Goal: Task Accomplishment & Management: Use online tool/utility

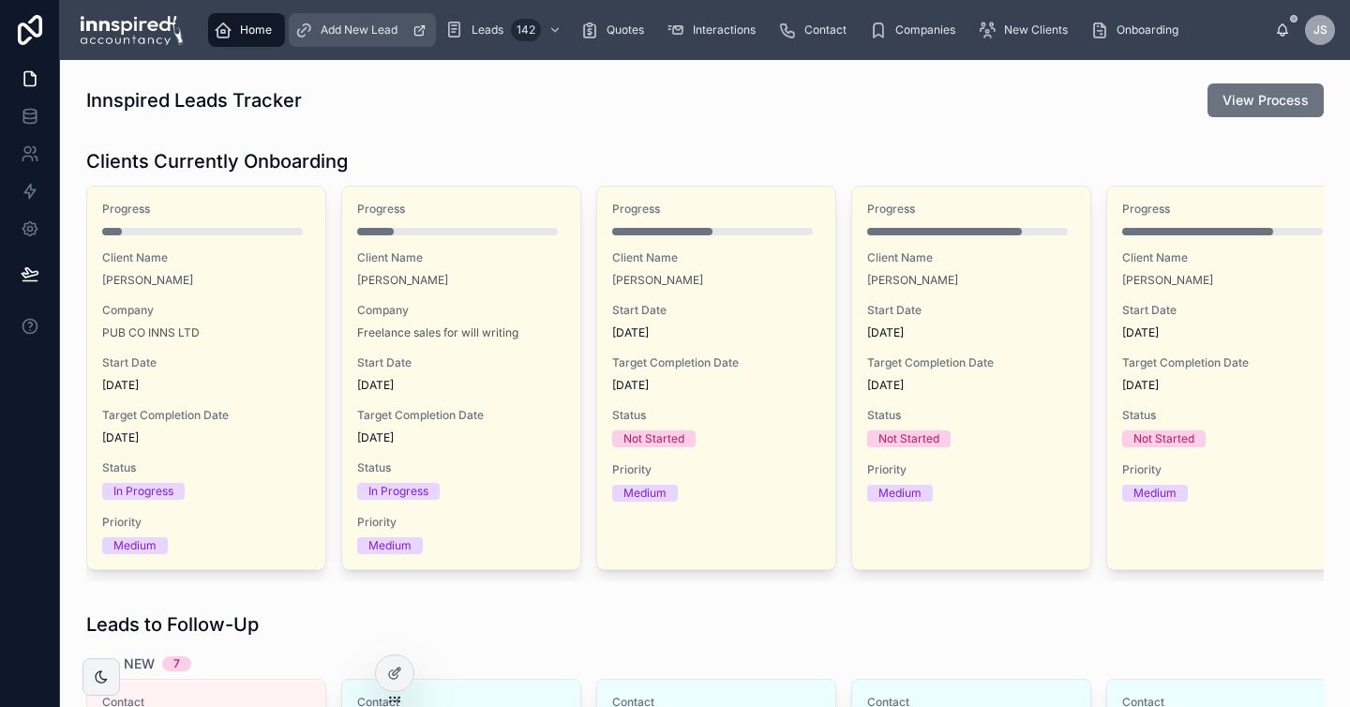
click at [374, 28] on span "Add New Lead" at bounding box center [359, 30] width 77 height 15
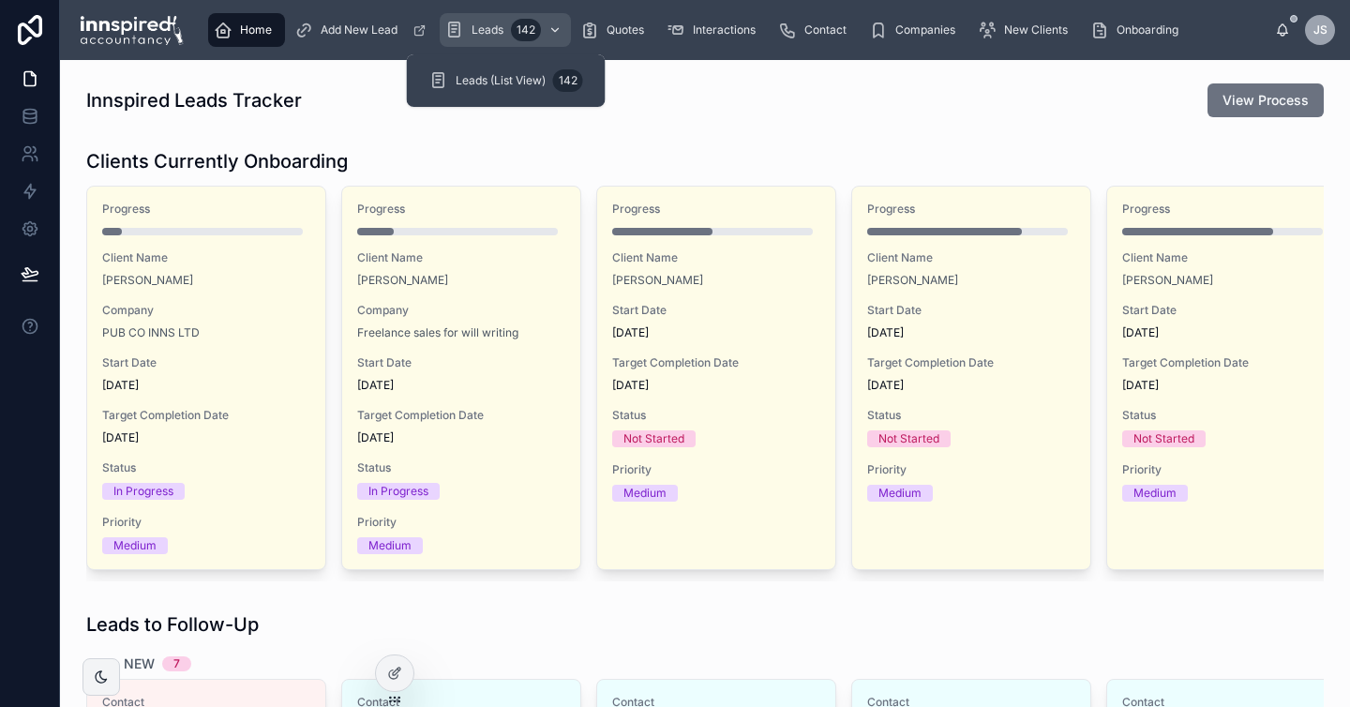
click at [458, 27] on icon "scrollable content" at bounding box center [454, 30] width 18 height 19
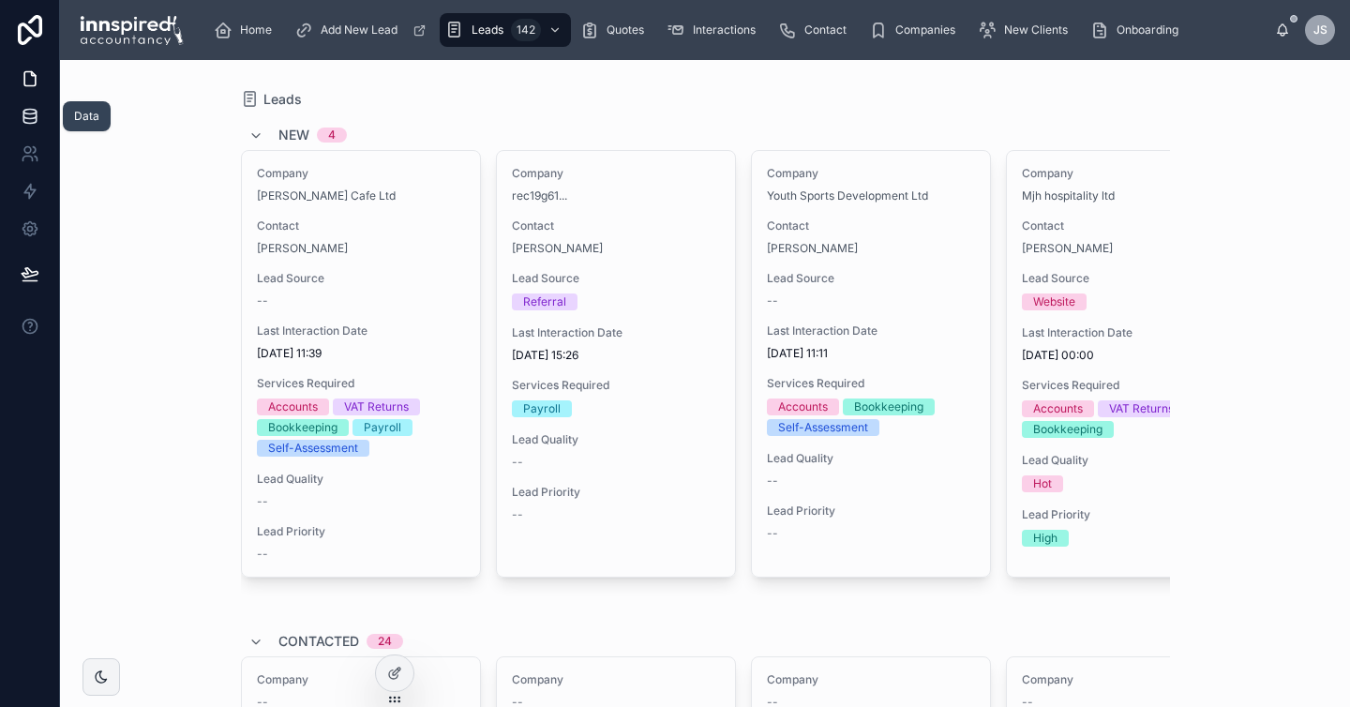
click at [32, 116] on icon at bounding box center [30, 116] width 19 height 19
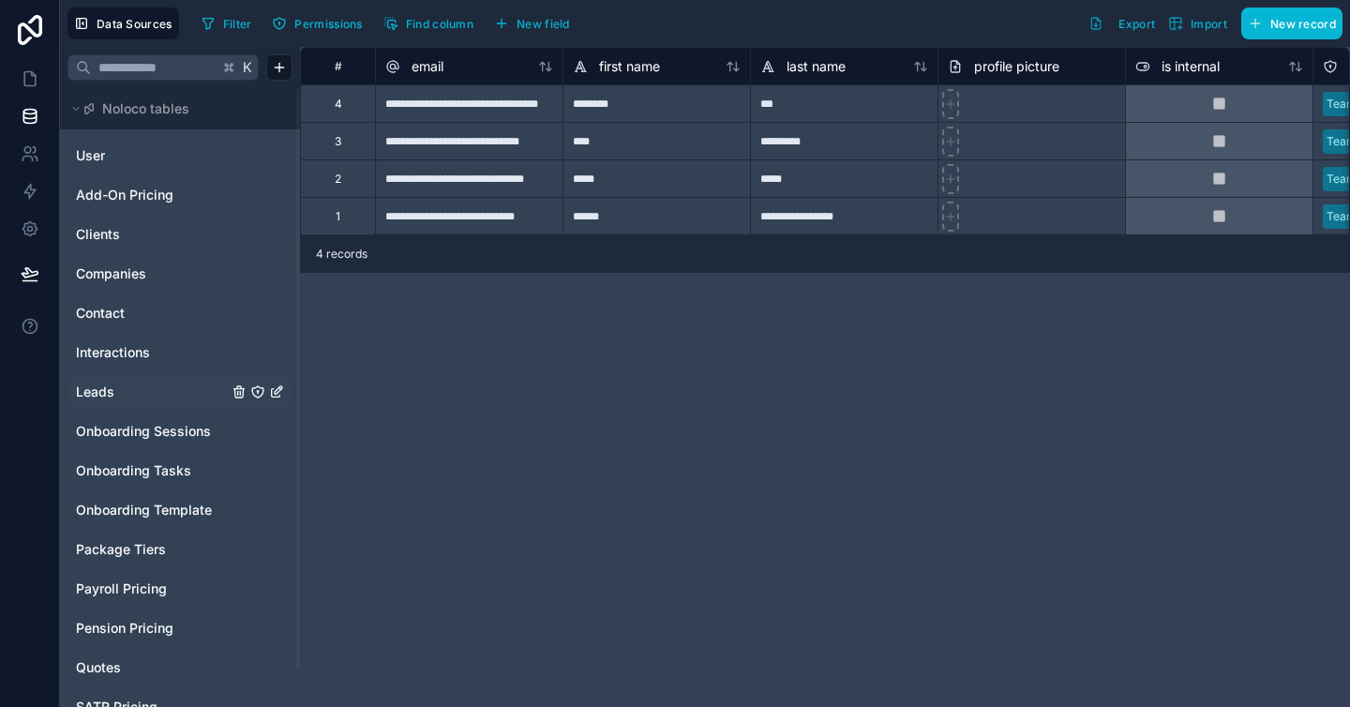
click at [109, 393] on span "Leads" at bounding box center [95, 392] width 38 height 19
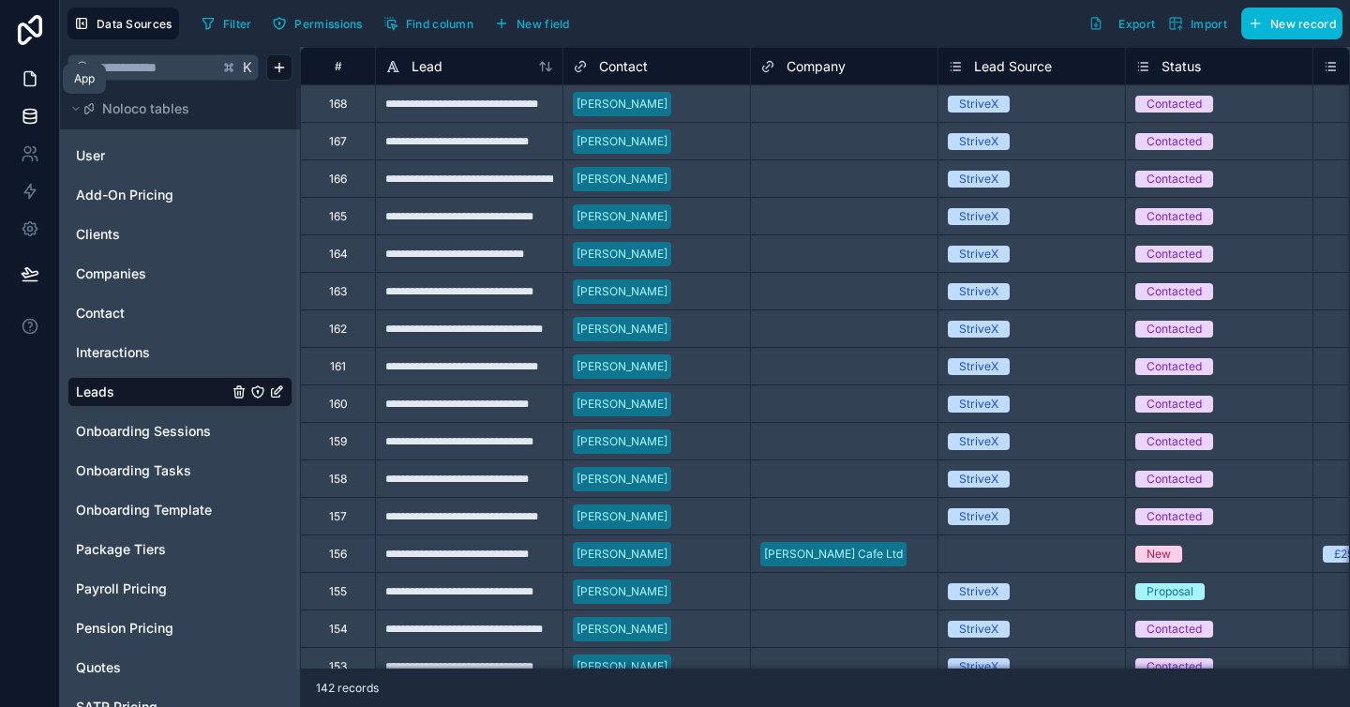
click at [24, 74] on icon at bounding box center [30, 78] width 19 height 19
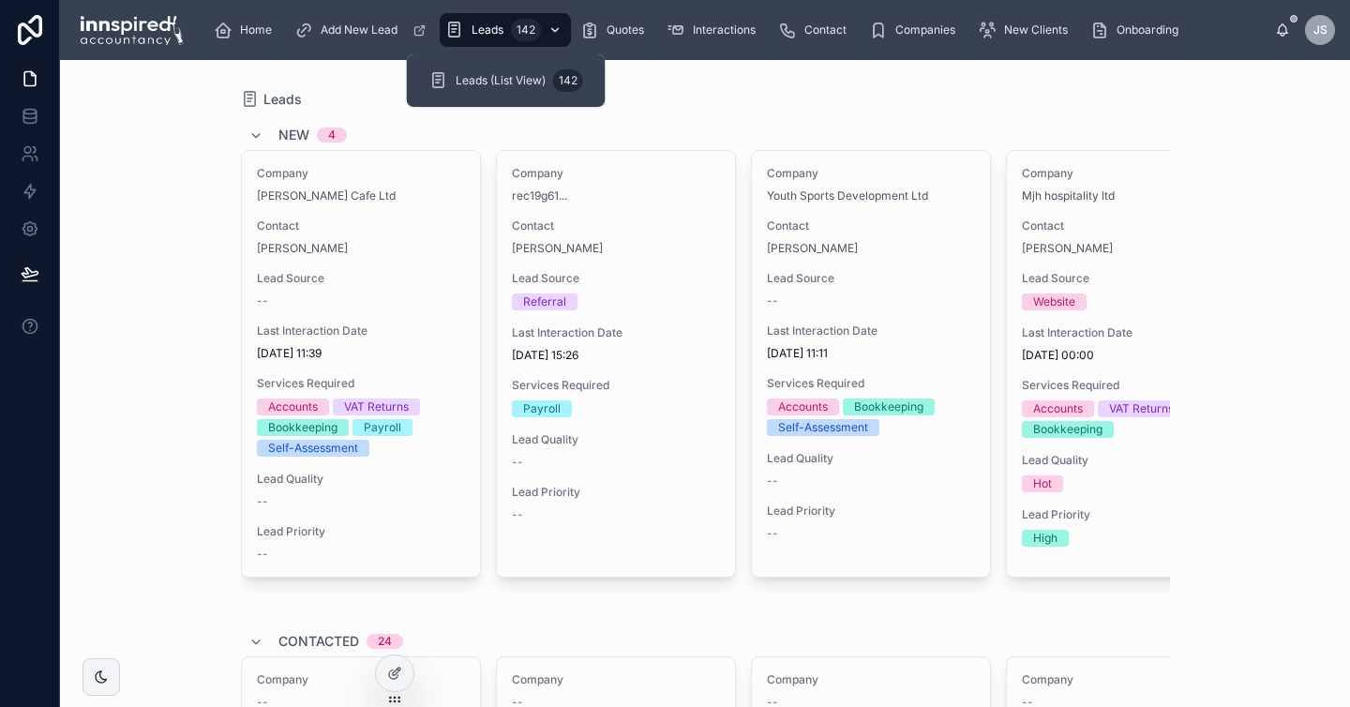
click at [499, 38] on div "Leads 142" at bounding box center [505, 30] width 120 height 30
click at [495, 75] on span "Leads (List View)" at bounding box center [501, 80] width 90 height 15
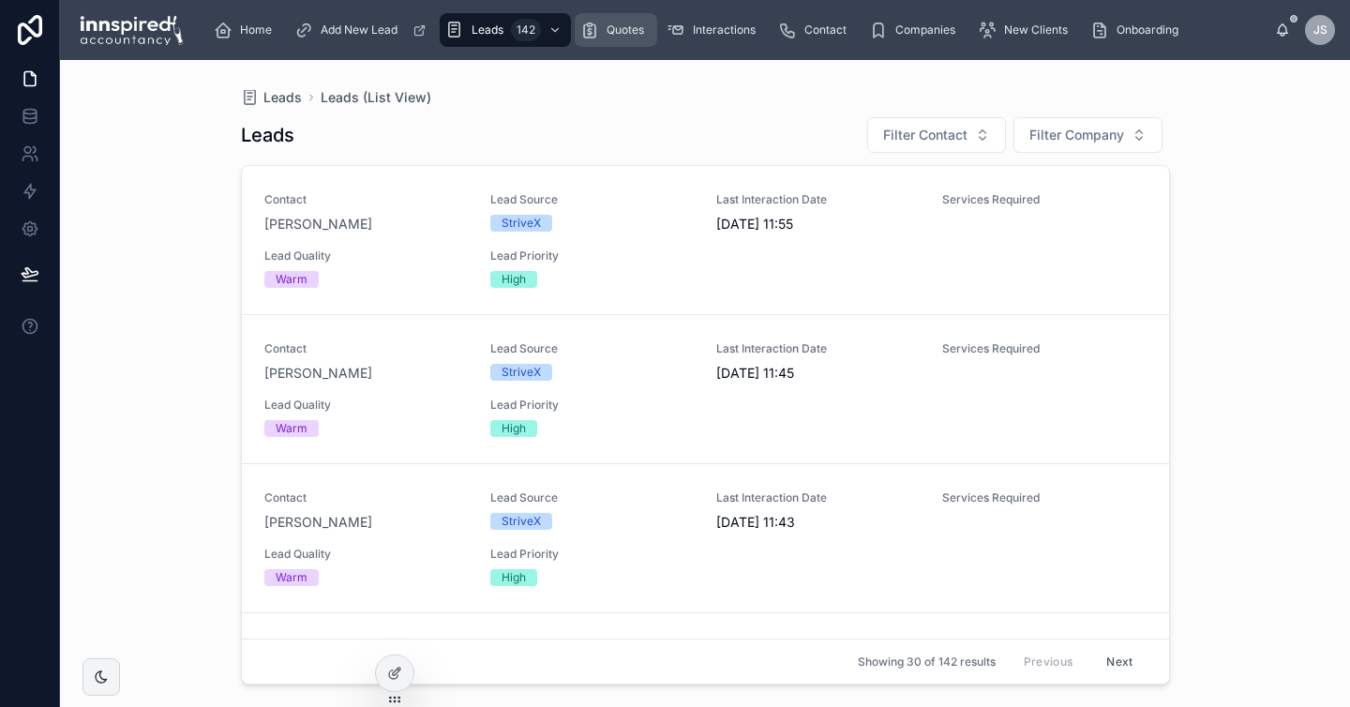
click at [614, 23] on span "Quotes" at bounding box center [626, 30] width 38 height 15
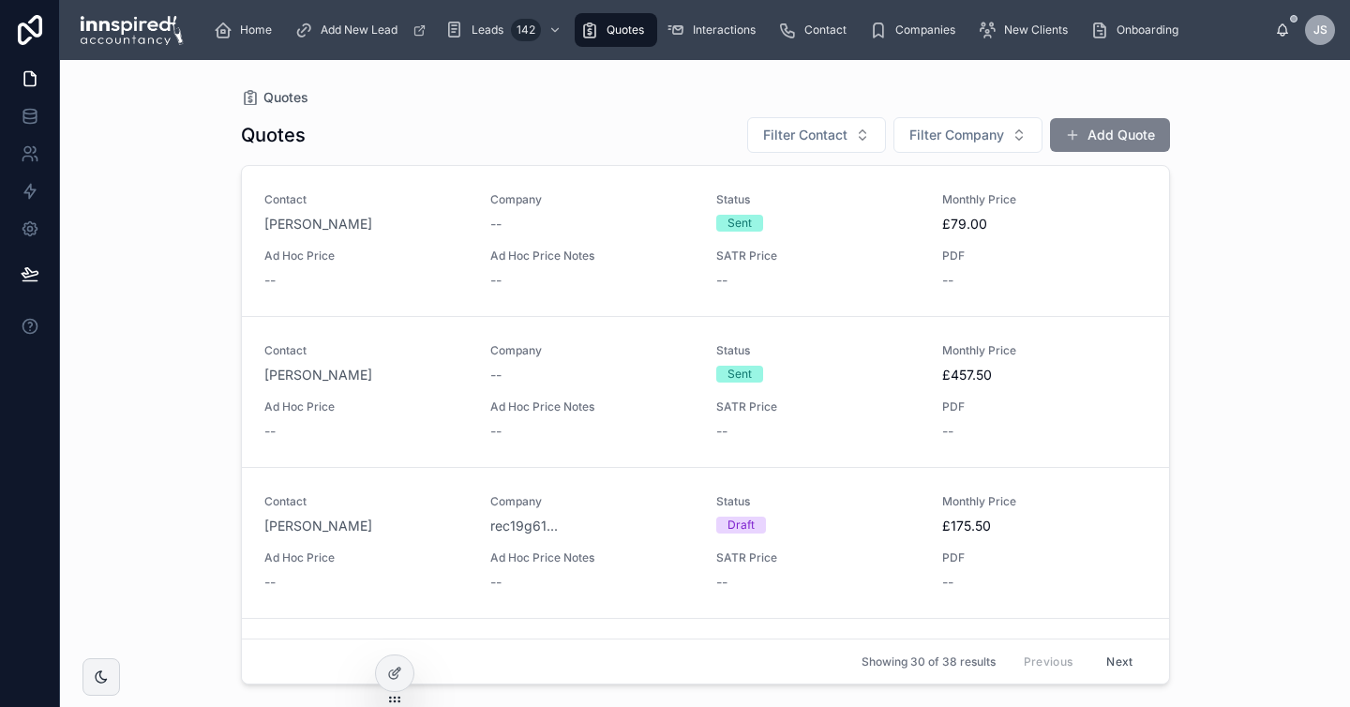
click at [1084, 135] on button "Add Quote" at bounding box center [1110, 135] width 120 height 34
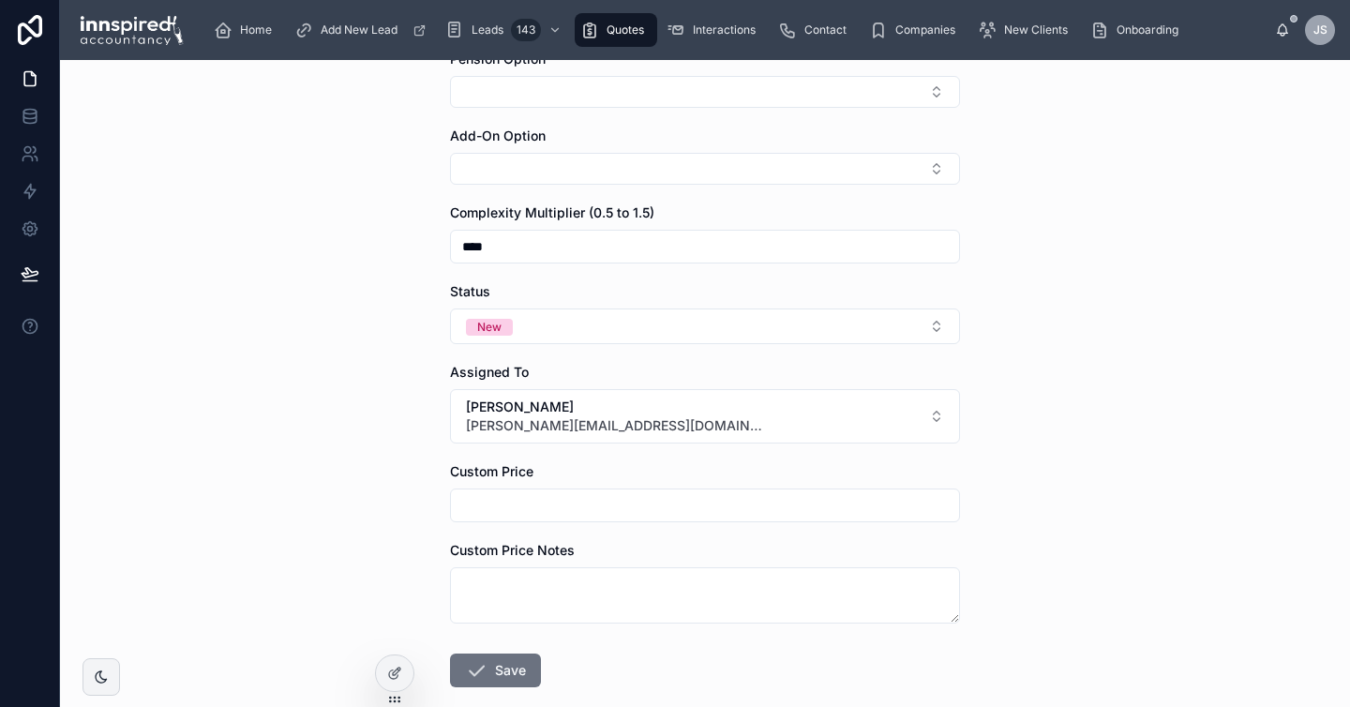
scroll to position [466, 0]
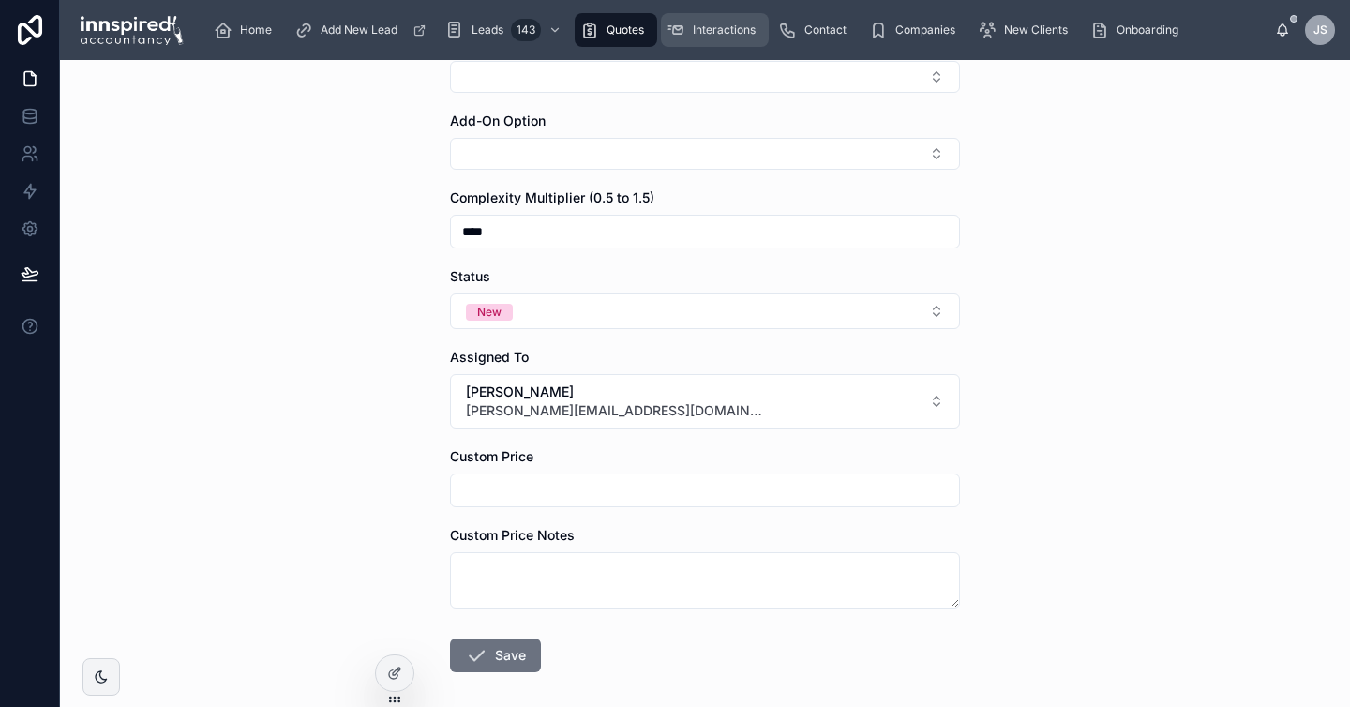
click at [713, 38] on div "Interactions" at bounding box center [715, 30] width 97 height 30
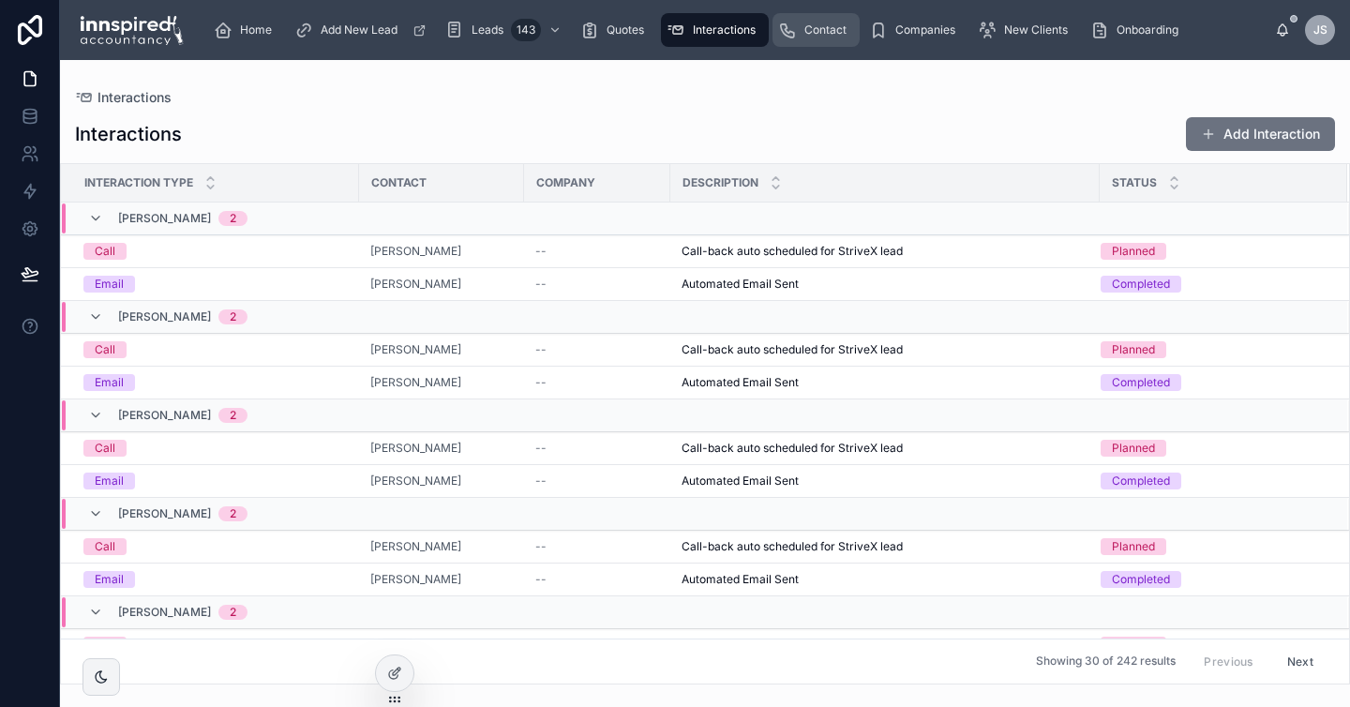
click at [819, 35] on span "Contact" at bounding box center [825, 30] width 42 height 15
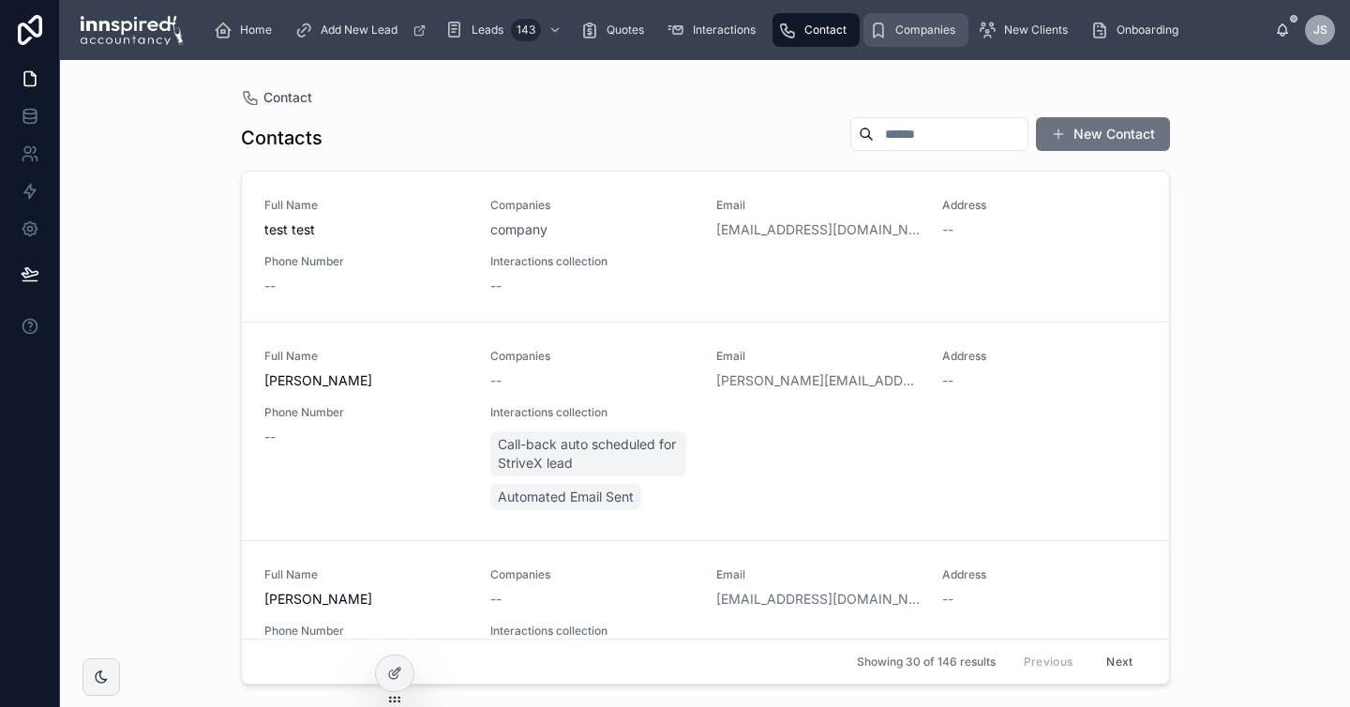
click at [923, 23] on span "Companies" at bounding box center [925, 30] width 60 height 15
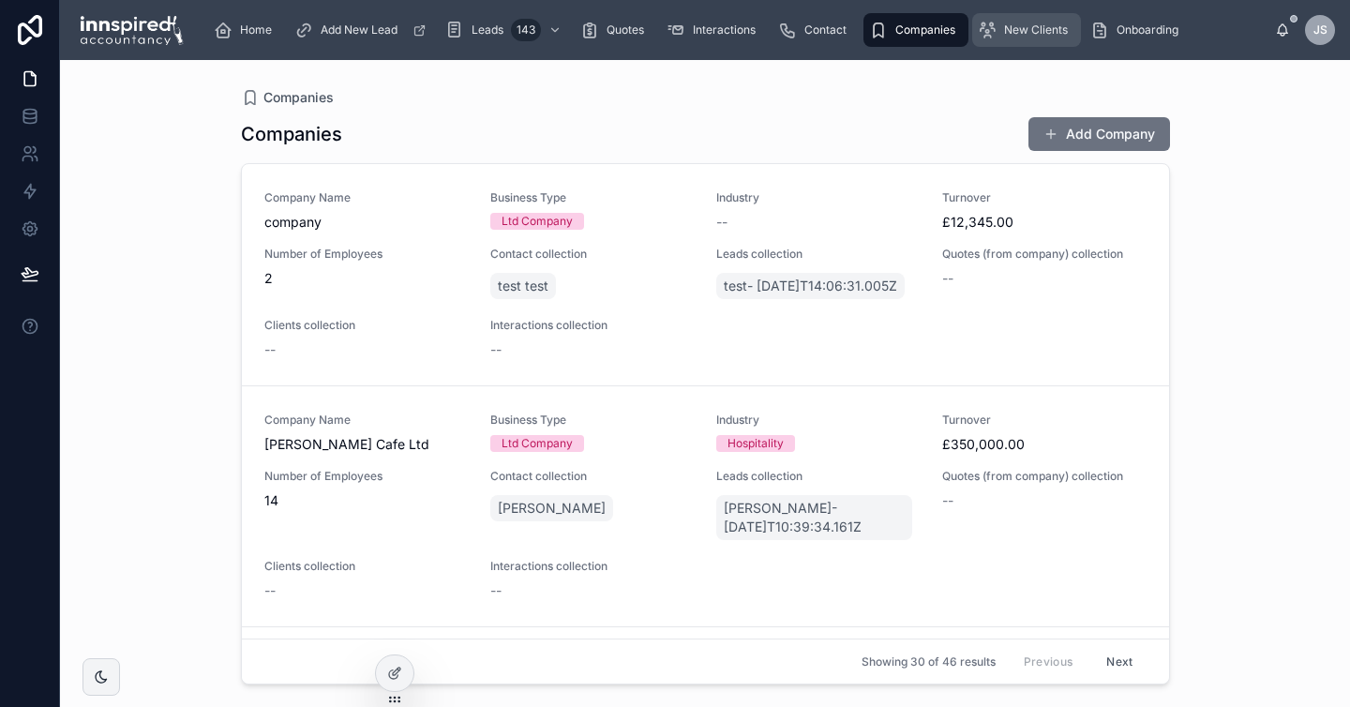
click at [999, 25] on div "New Clients" at bounding box center [1027, 30] width 98 height 30
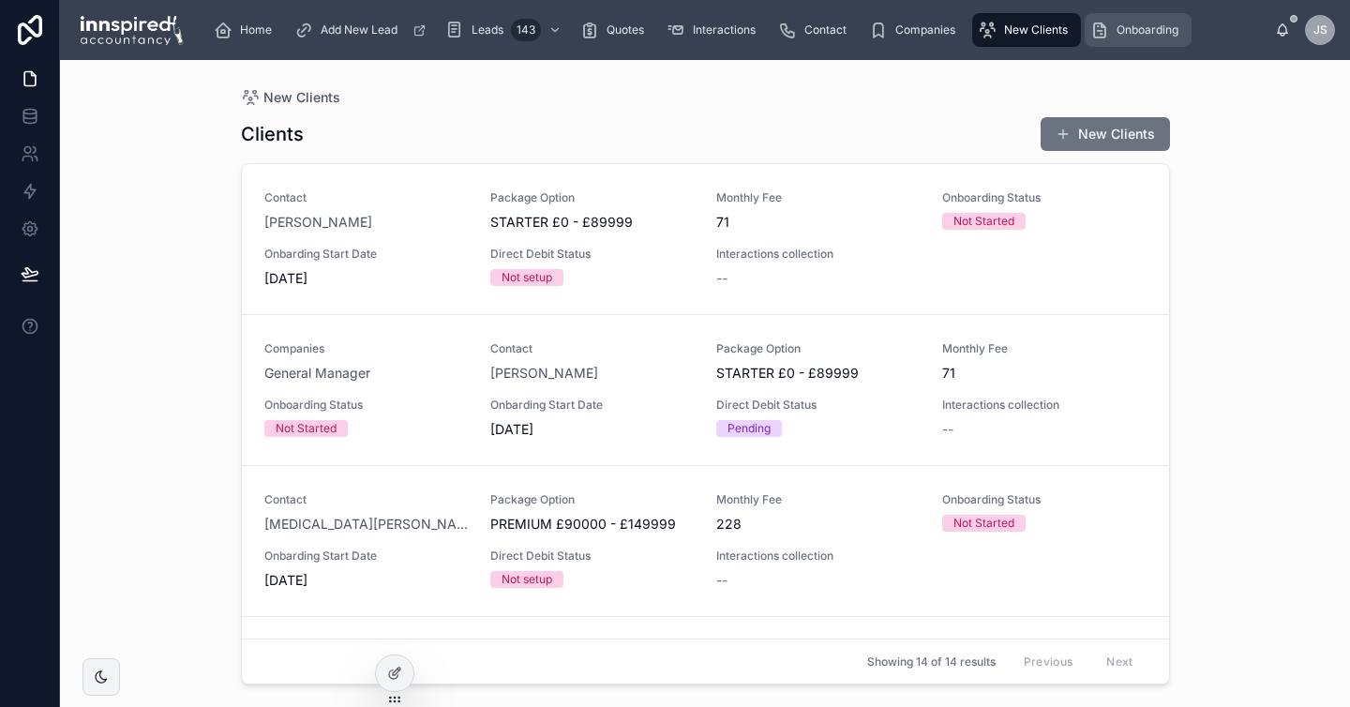
click at [1105, 23] on icon "scrollable content" at bounding box center [1099, 30] width 19 height 19
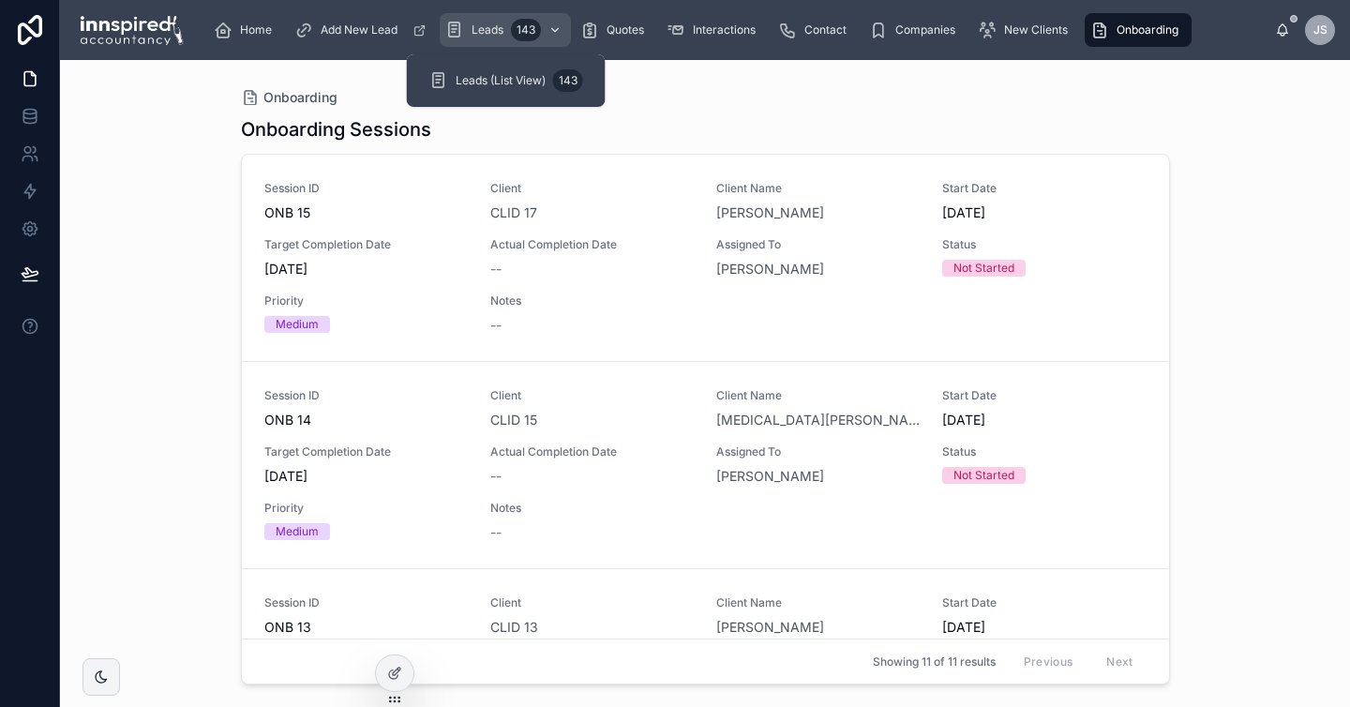
click at [475, 34] on span "Leads" at bounding box center [488, 30] width 32 height 15
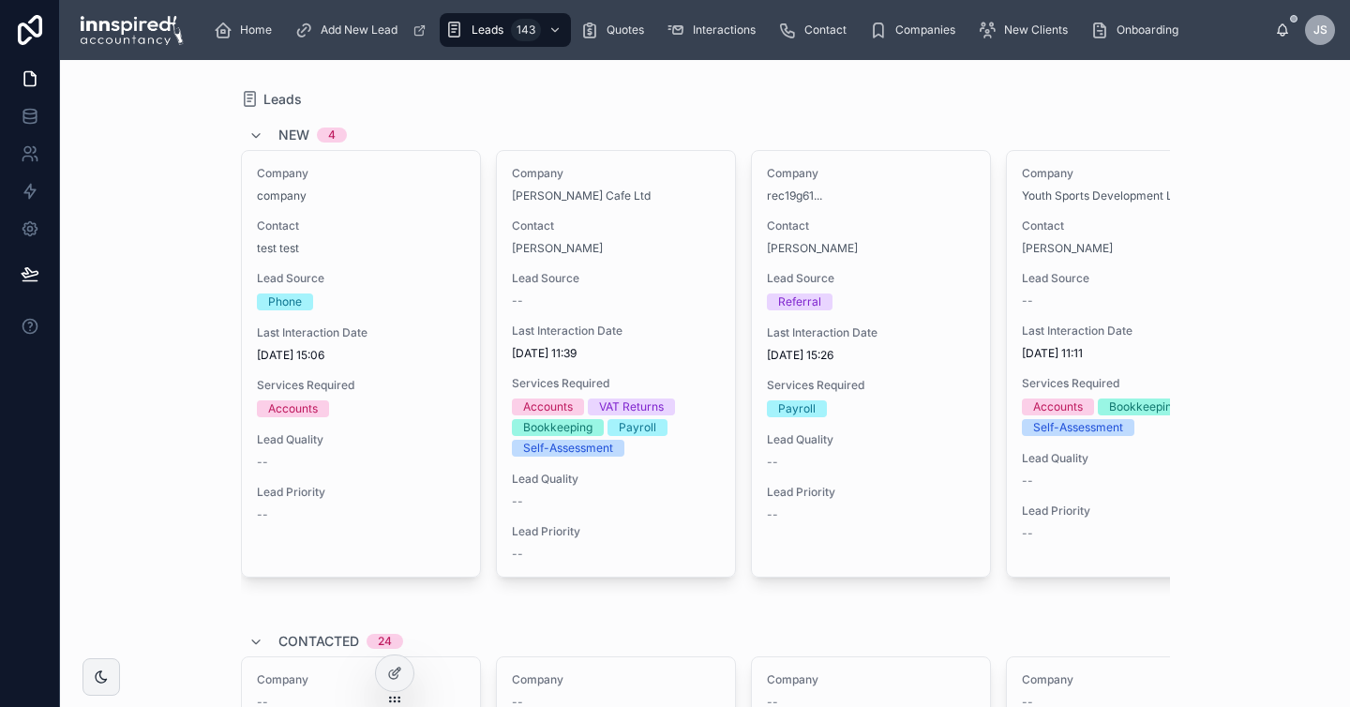
click at [393, 221] on span "Contact" at bounding box center [361, 225] width 208 height 15
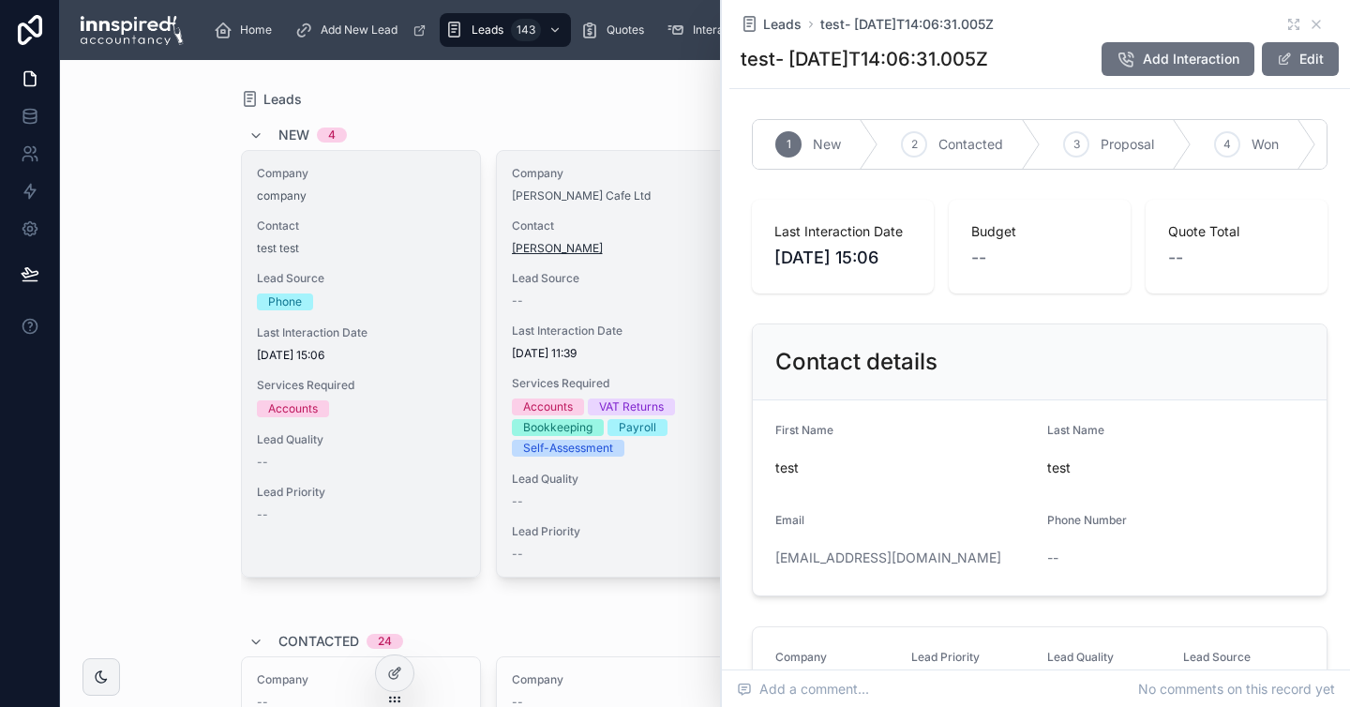
click at [551, 241] on span "[PERSON_NAME]" at bounding box center [557, 248] width 91 height 15
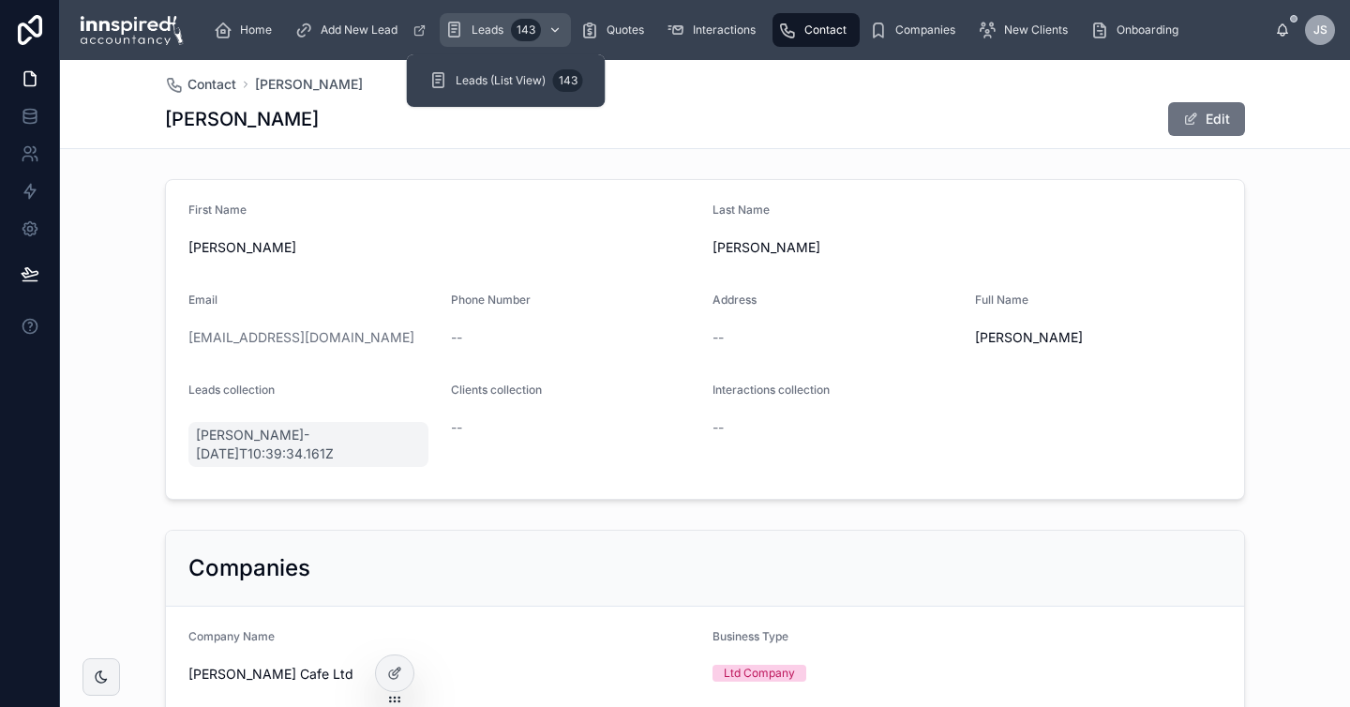
click at [475, 38] on div "Leads 143" at bounding box center [505, 30] width 120 height 30
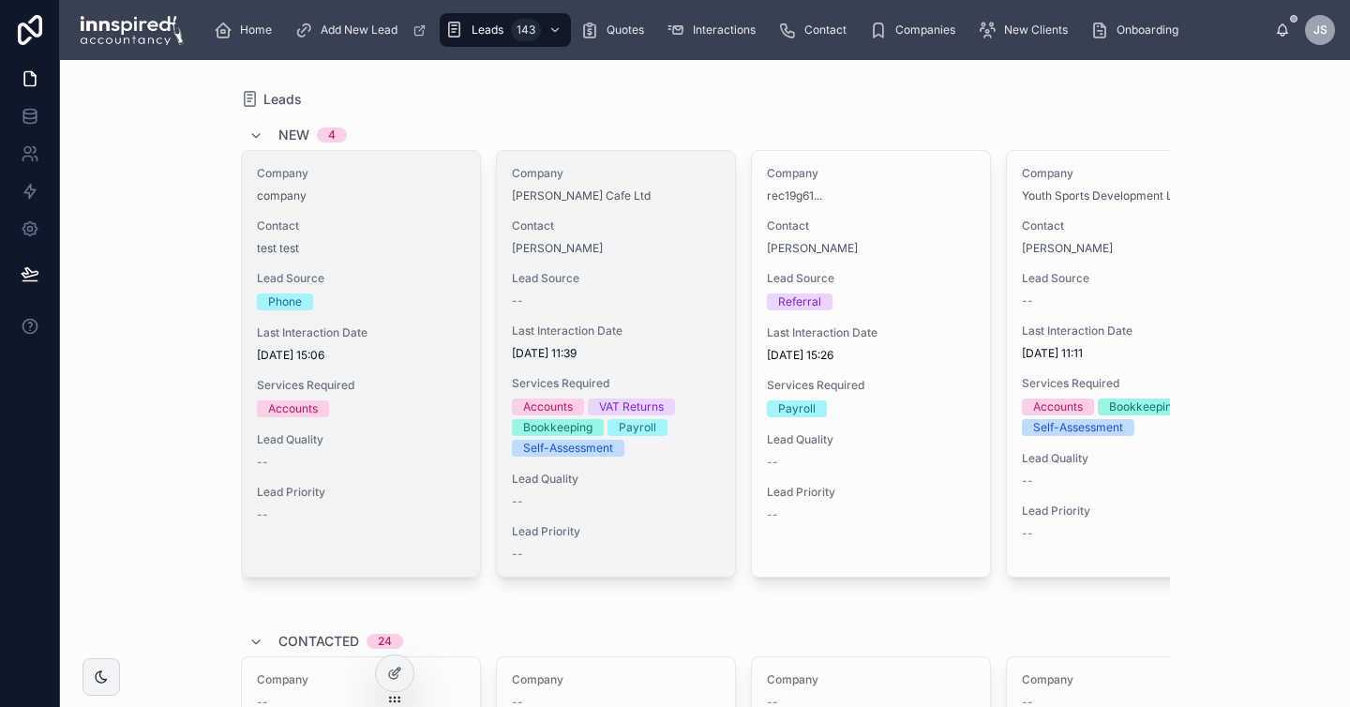
click at [627, 235] on div "Contact [PERSON_NAME]" at bounding box center [616, 237] width 208 height 38
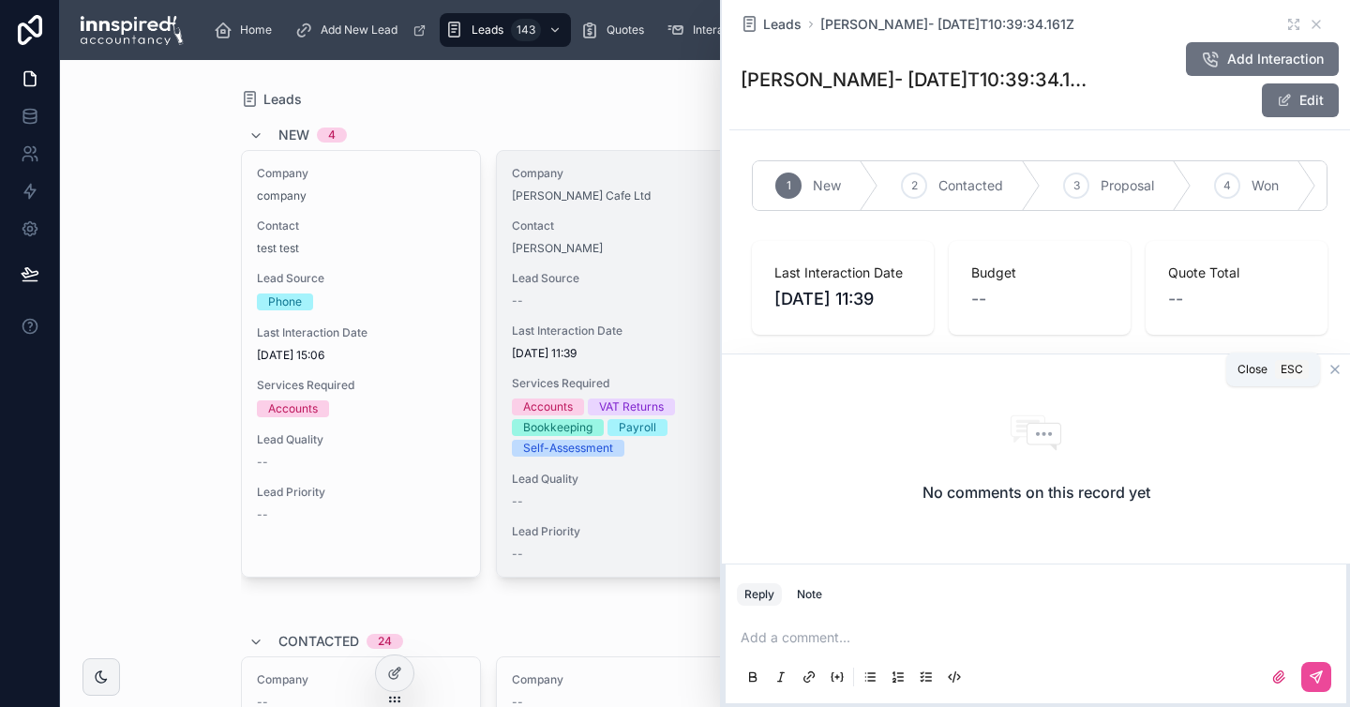
click at [1338, 370] on icon at bounding box center [1335, 369] width 15 height 15
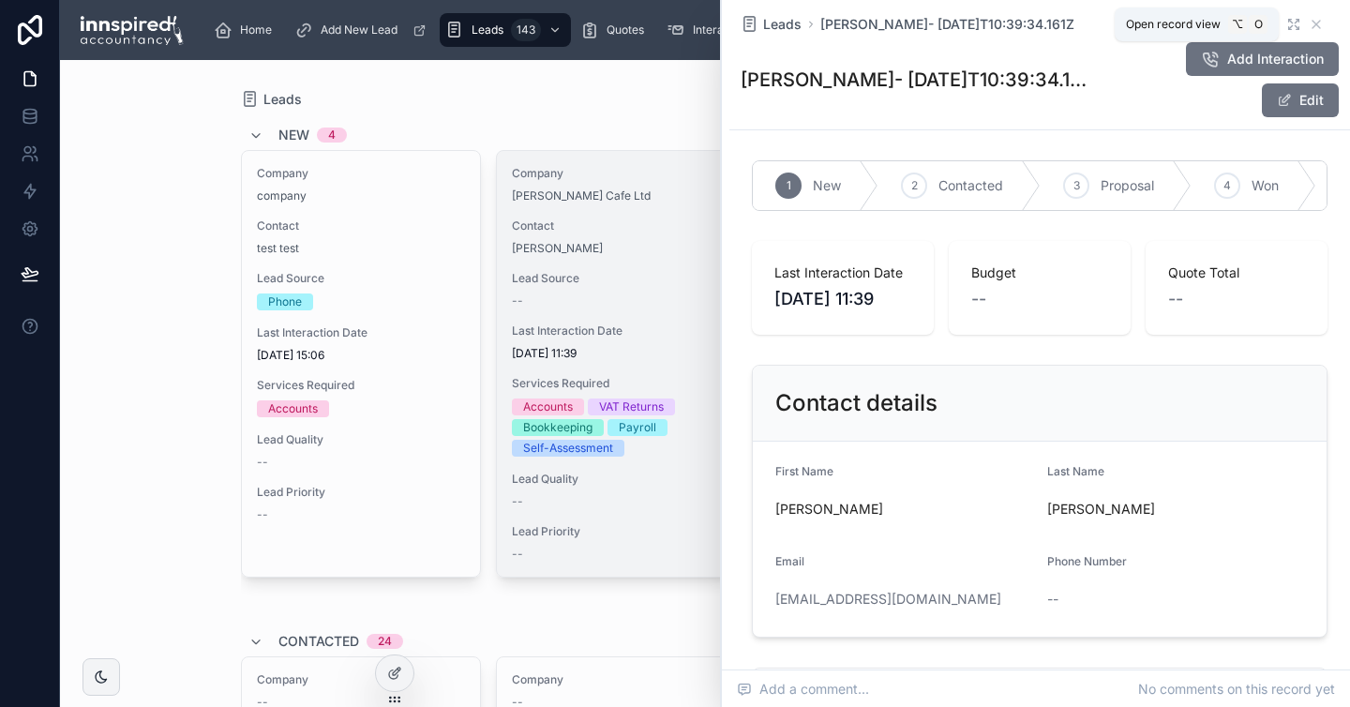
click at [1289, 20] on icon at bounding box center [1291, 22] width 4 height 4
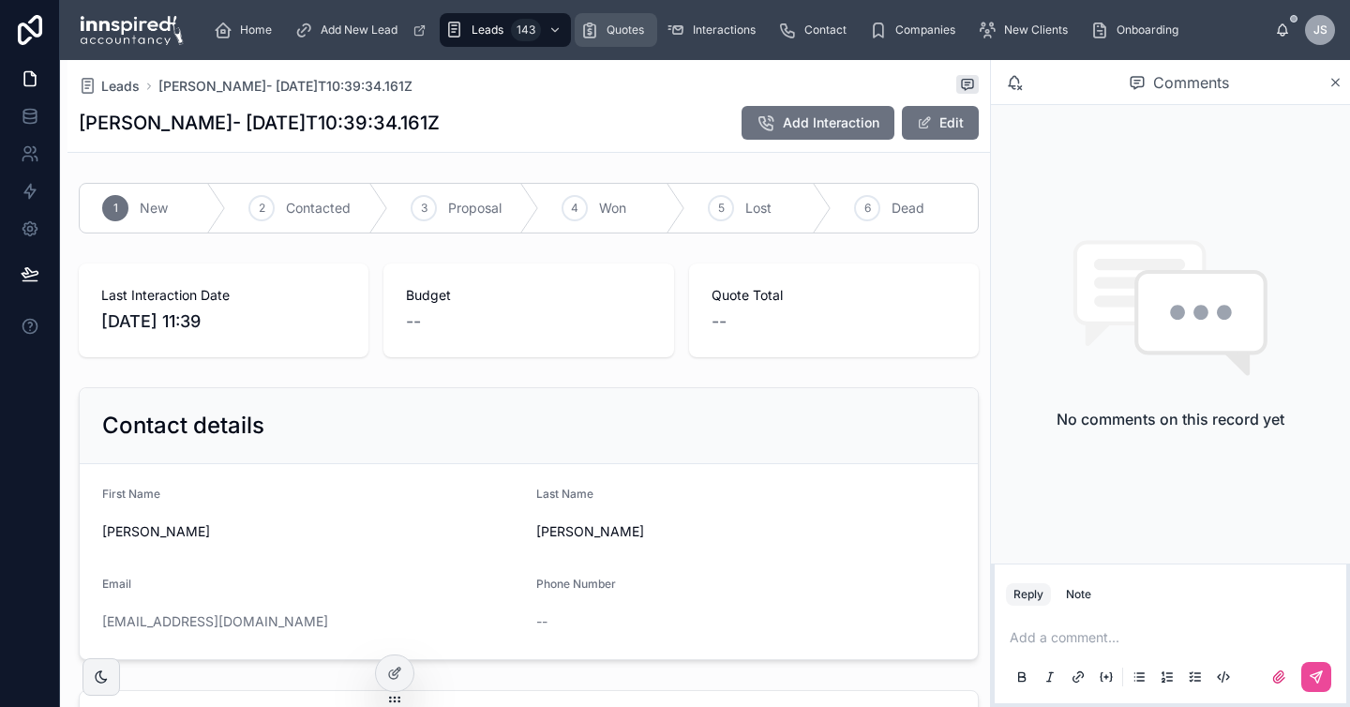
click at [626, 34] on span "Quotes" at bounding box center [626, 30] width 38 height 15
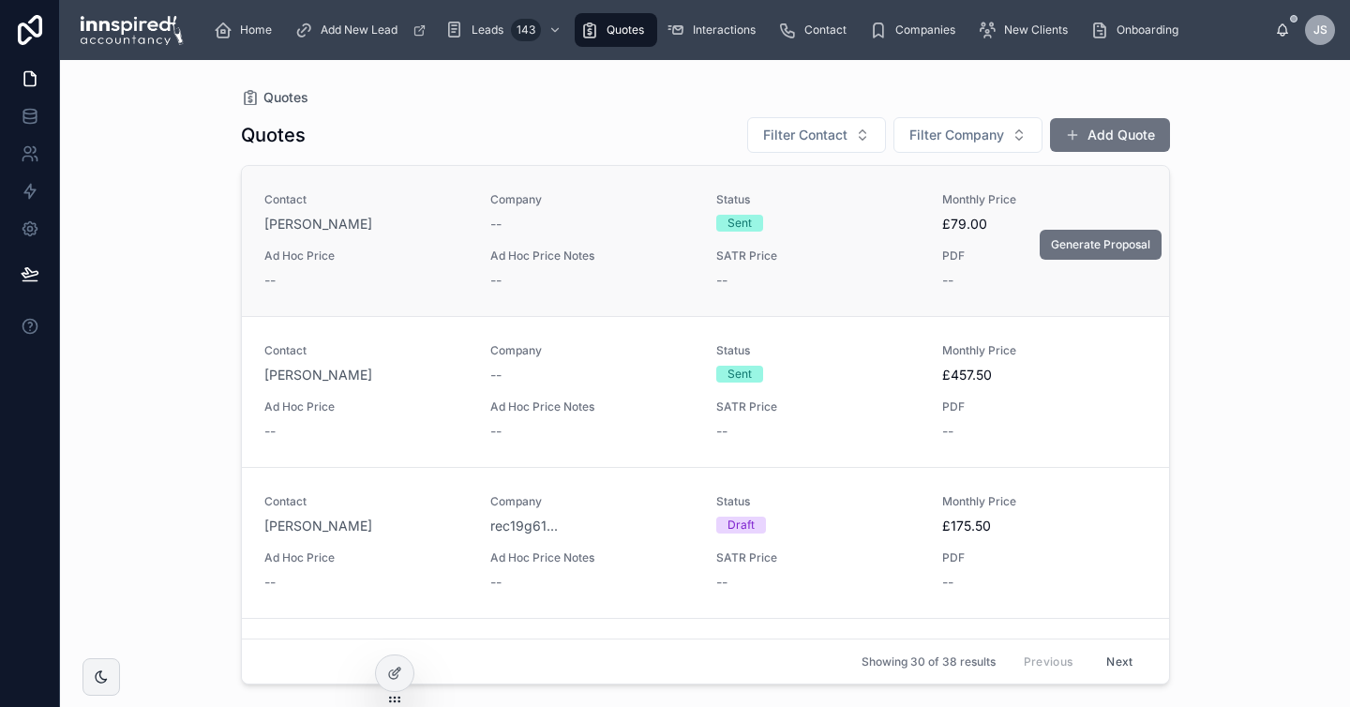
click at [649, 259] on span "Ad Hoc Price Notes" at bounding box center [591, 255] width 203 height 15
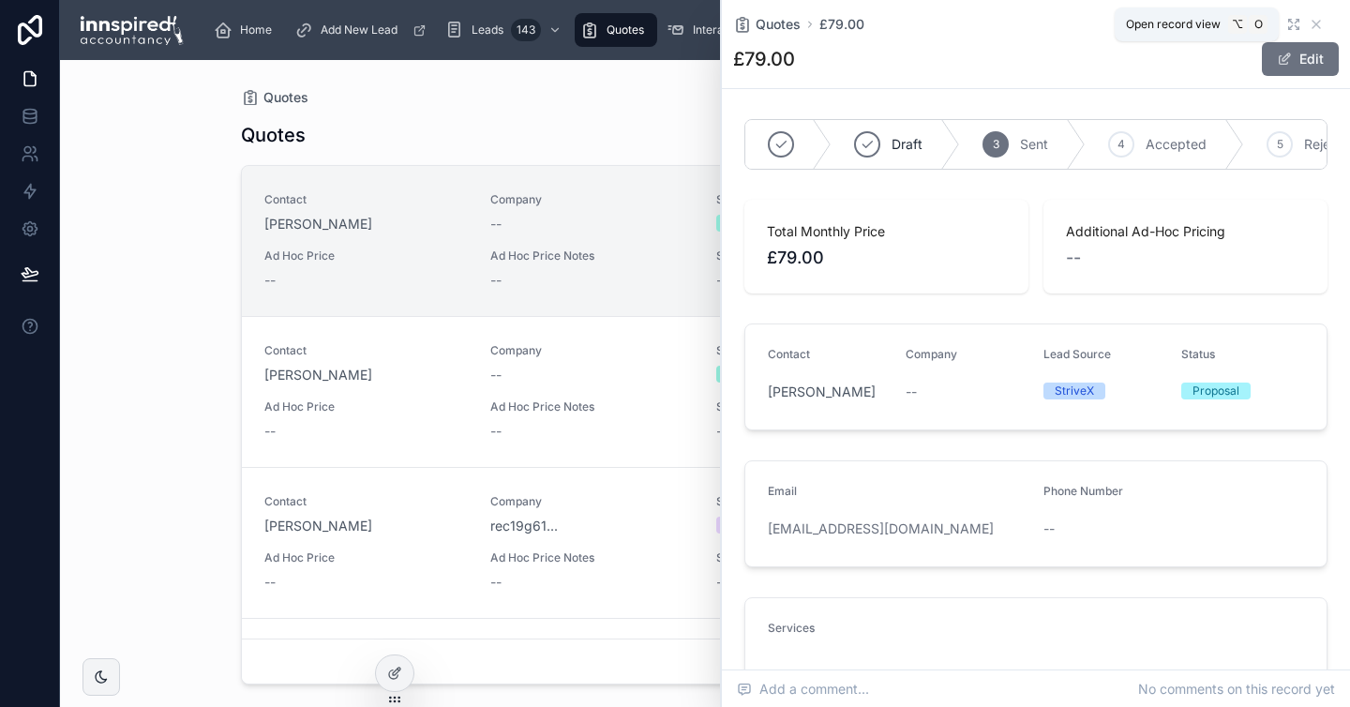
click at [1291, 24] on icon at bounding box center [1293, 24] width 15 height 15
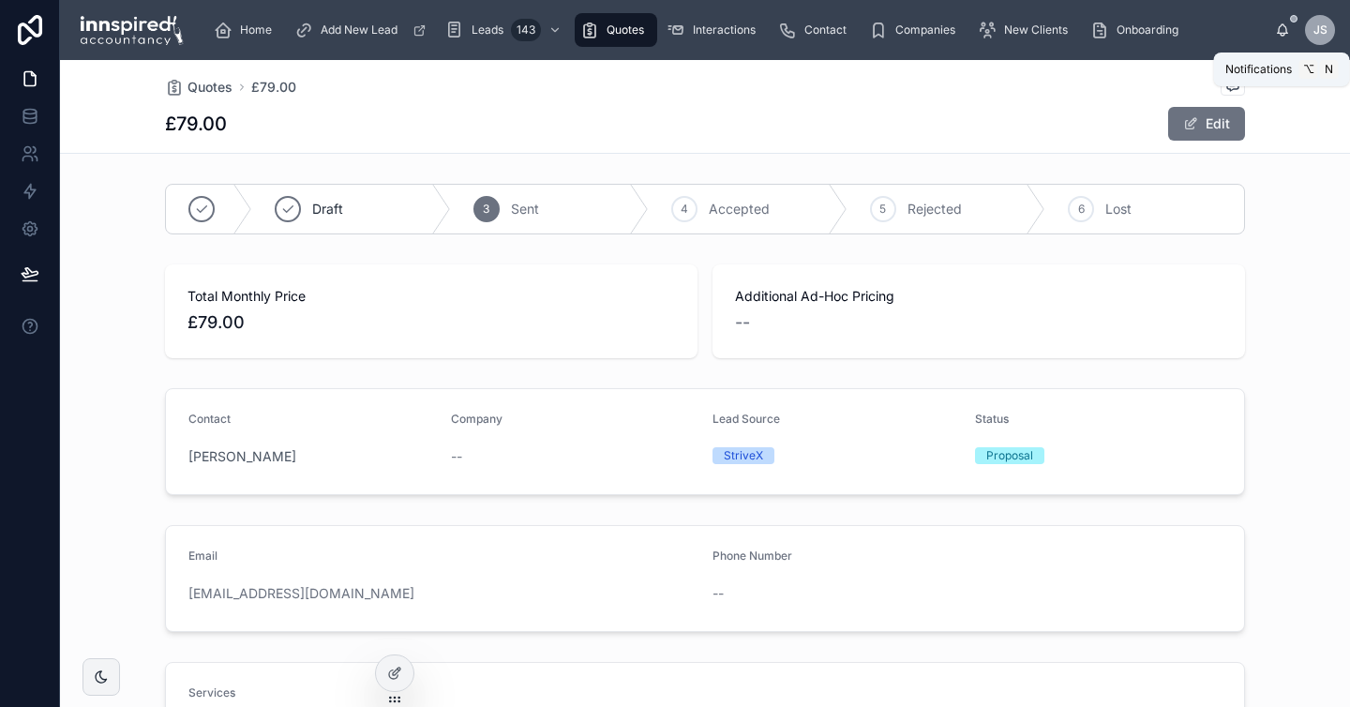
click at [1283, 30] on icon at bounding box center [1282, 30] width 15 height 15
click at [1319, 31] on span "JS" at bounding box center [1321, 30] width 14 height 15
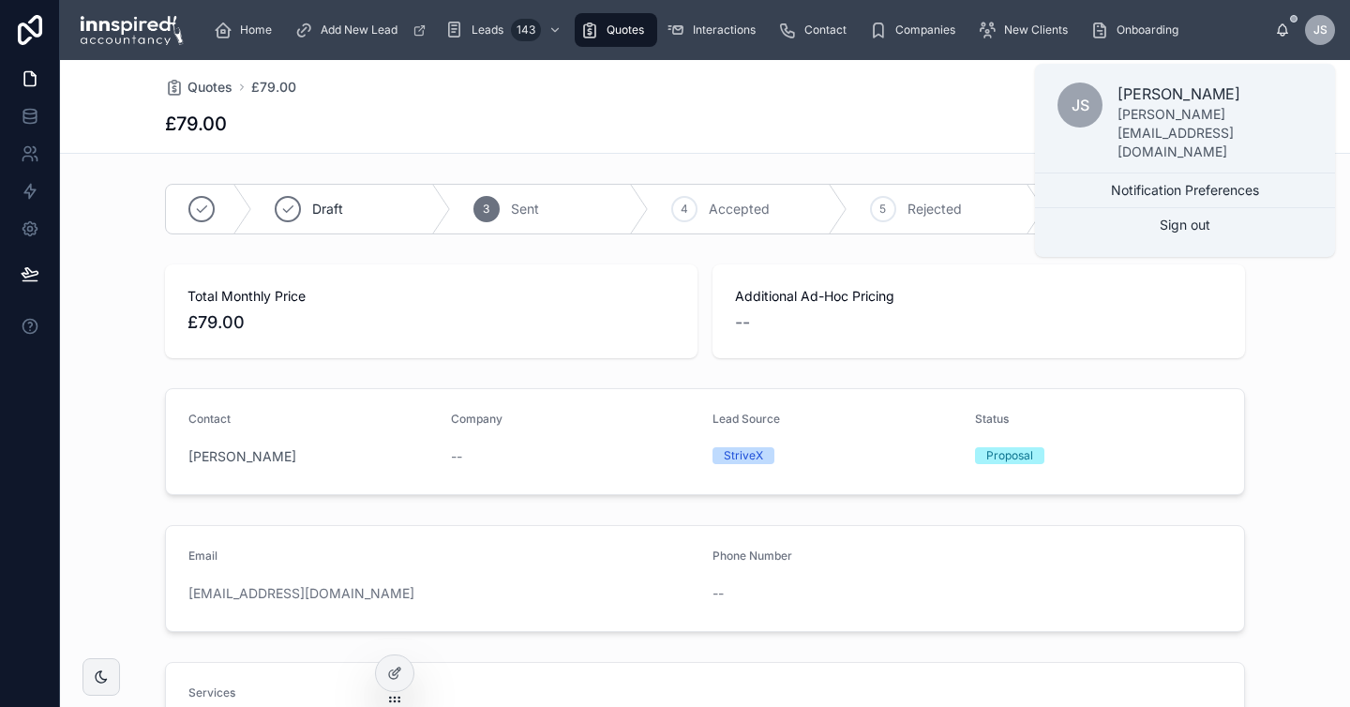
click at [953, 109] on div "£79.00 Edit" at bounding box center [705, 124] width 1080 height 36
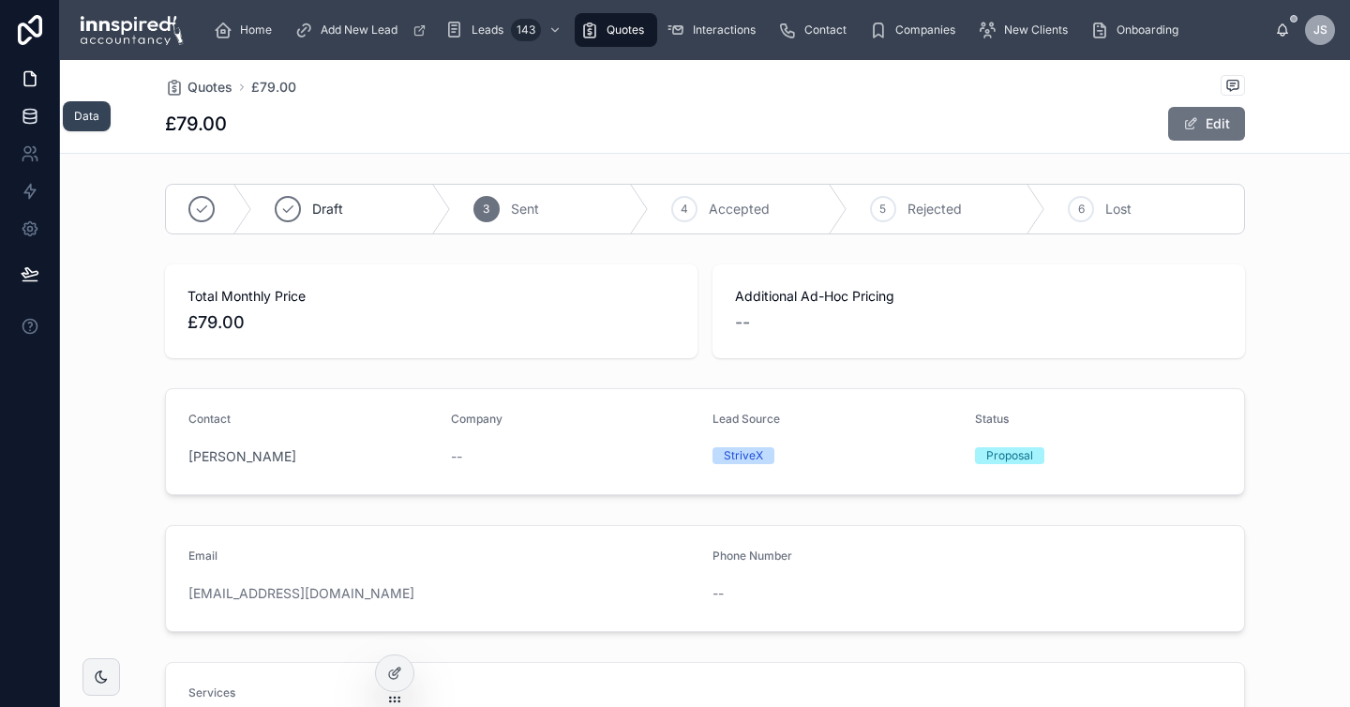
click at [35, 122] on icon at bounding box center [29, 120] width 12 height 8
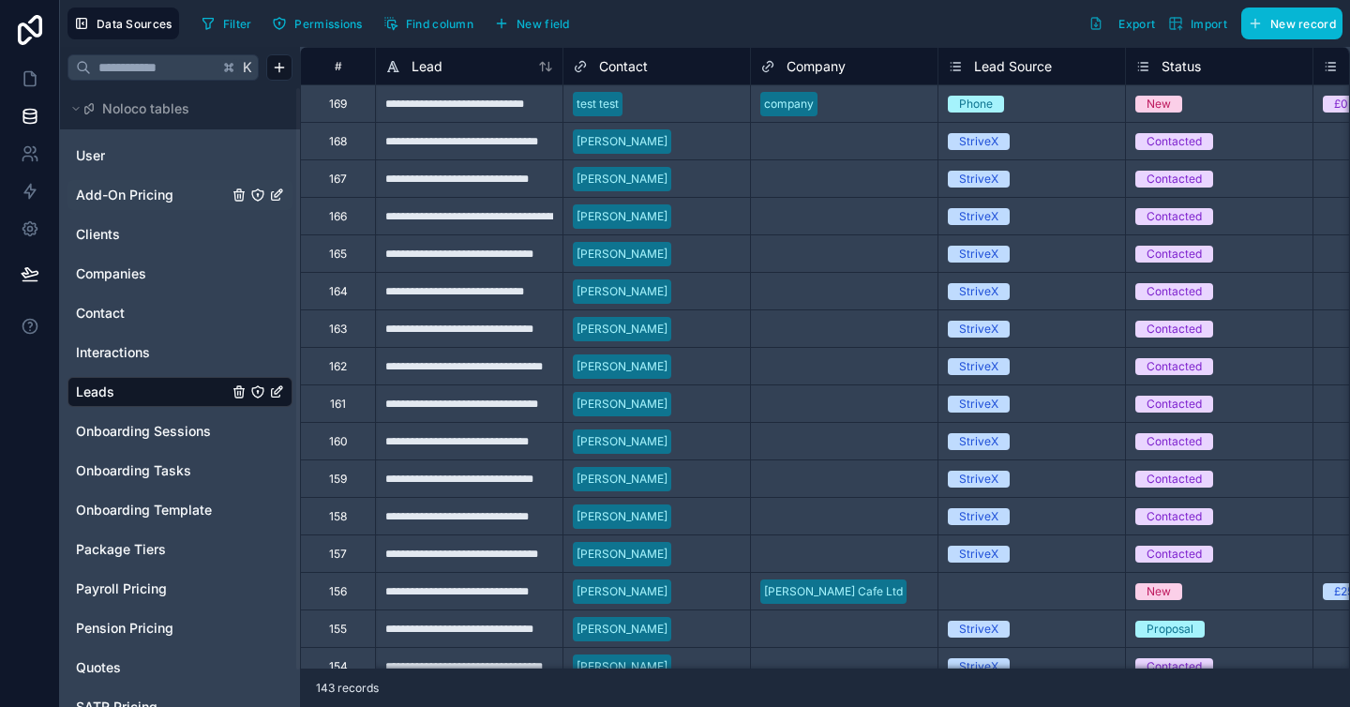
click at [136, 197] on span "Add-On Pricing" at bounding box center [125, 195] width 98 height 19
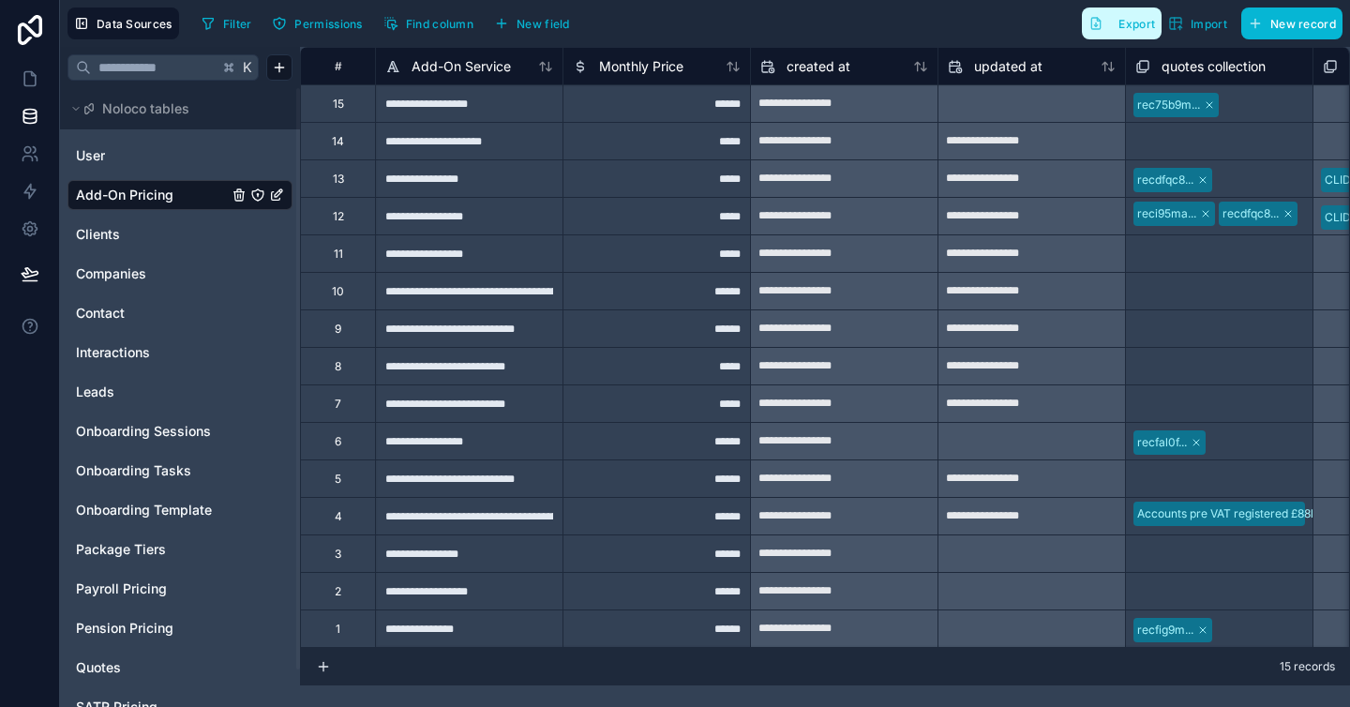
click at [1128, 28] on span "Export" at bounding box center [1137, 24] width 37 height 14
click at [151, 219] on div "Clients" at bounding box center [180, 234] width 225 height 30
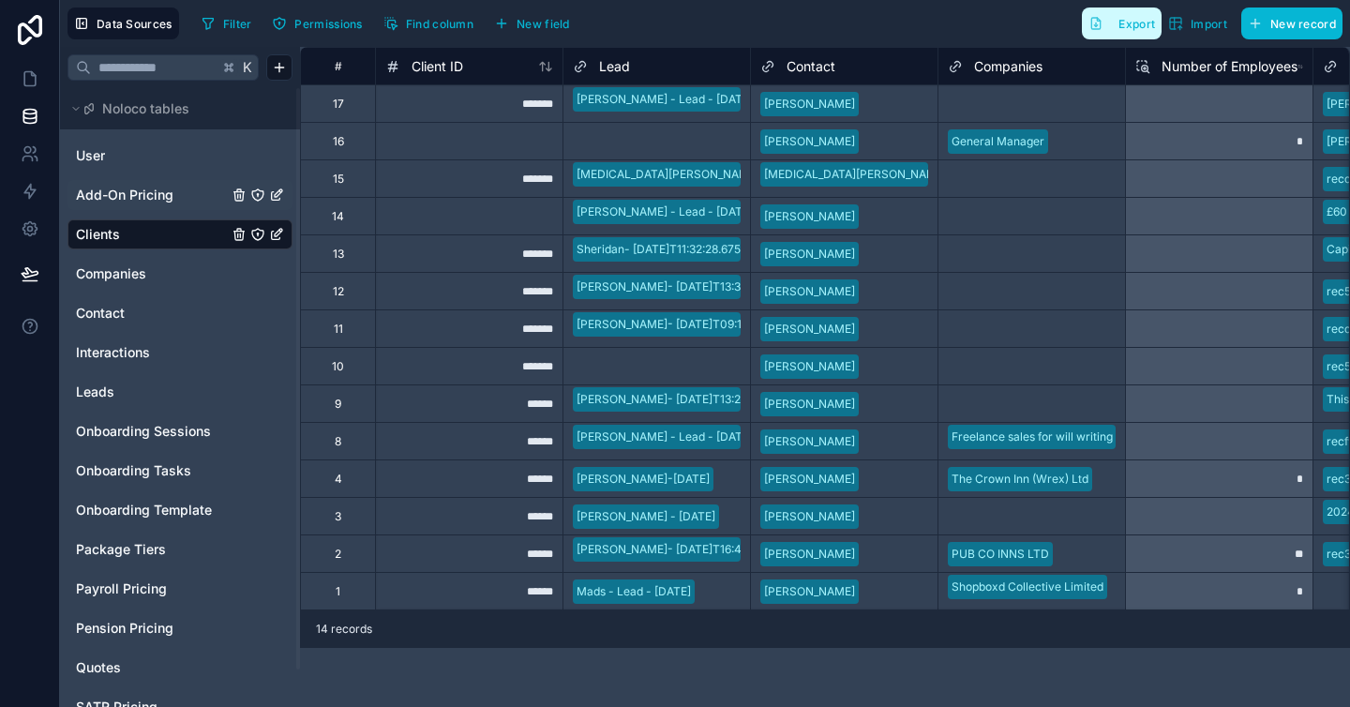
click at [1108, 25] on button "Export" at bounding box center [1122, 24] width 80 height 32
click at [146, 265] on span "Companies" at bounding box center [111, 273] width 70 height 19
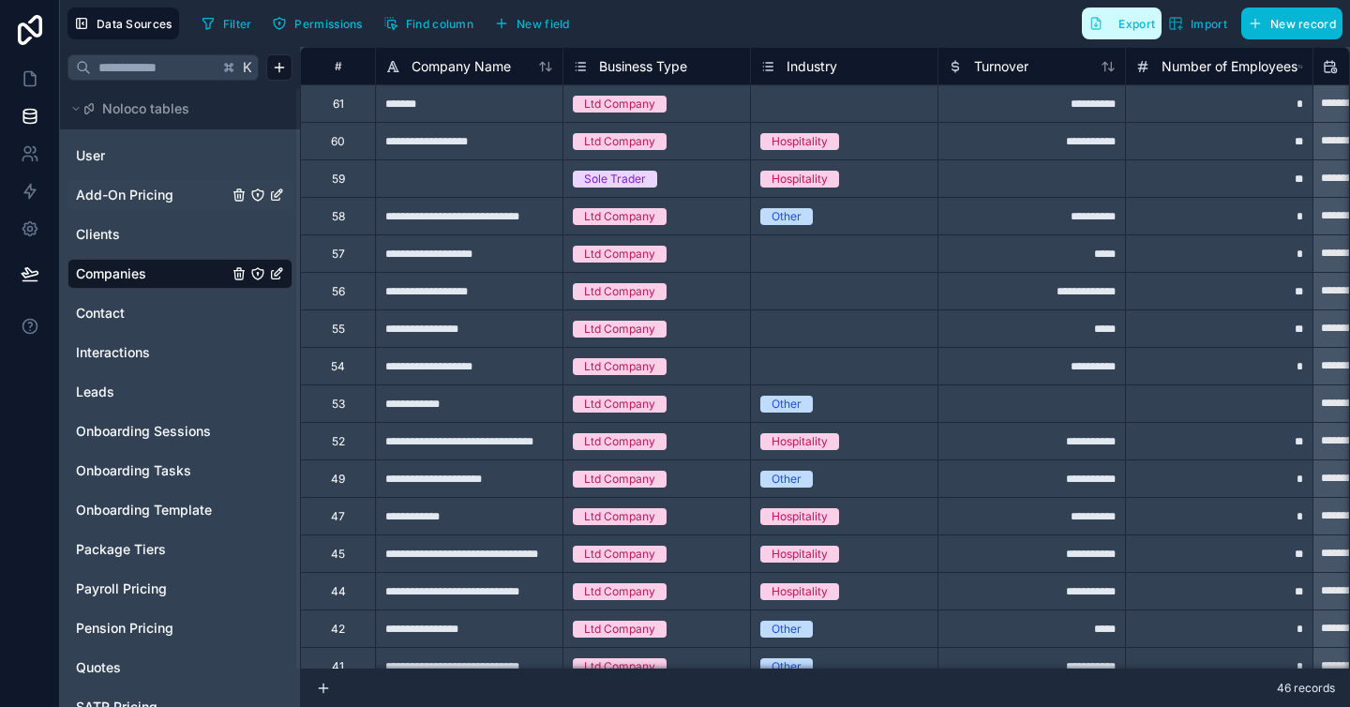
click at [1134, 21] on span "Export" at bounding box center [1137, 24] width 37 height 14
click at [118, 315] on span "Contact" at bounding box center [100, 313] width 49 height 19
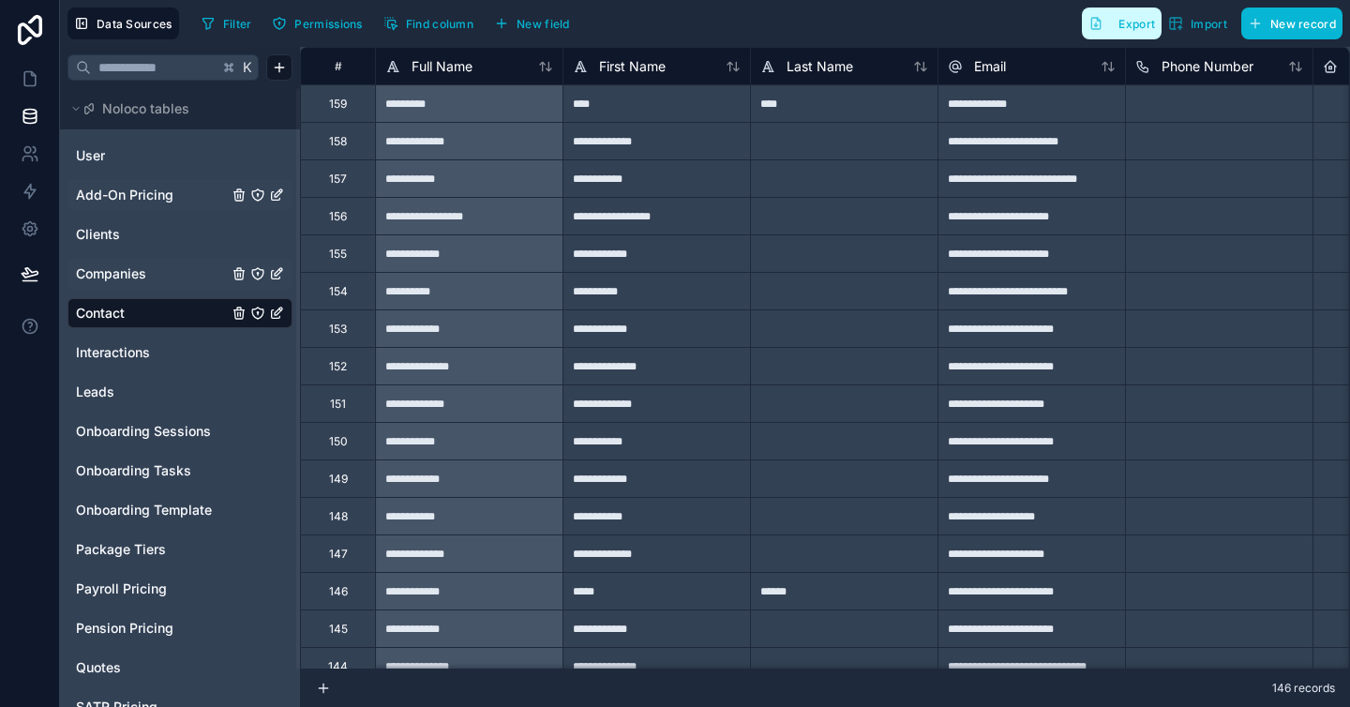
click at [1121, 22] on span "Export" at bounding box center [1137, 24] width 37 height 14
click at [137, 354] on span "Interactions" at bounding box center [113, 352] width 74 height 19
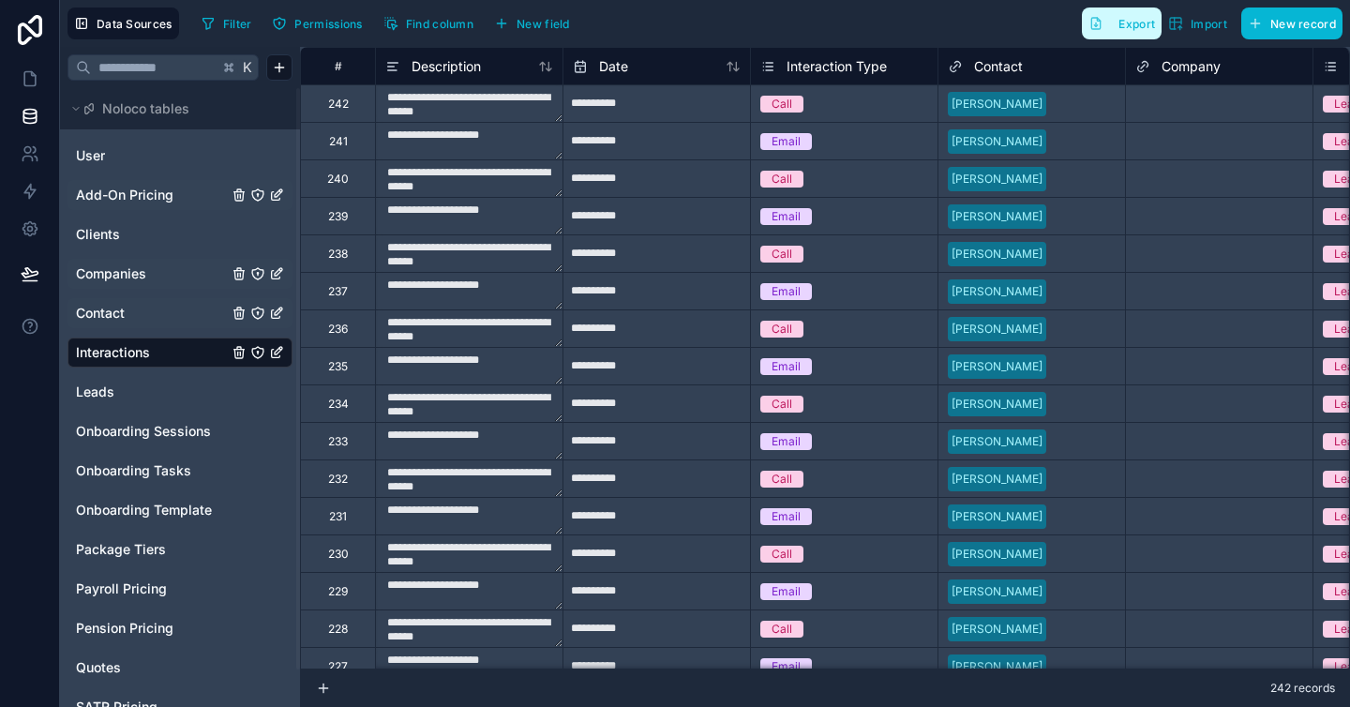
click at [1140, 29] on span "Export" at bounding box center [1137, 24] width 37 height 14
click at [126, 390] on link "Leads" at bounding box center [152, 392] width 152 height 19
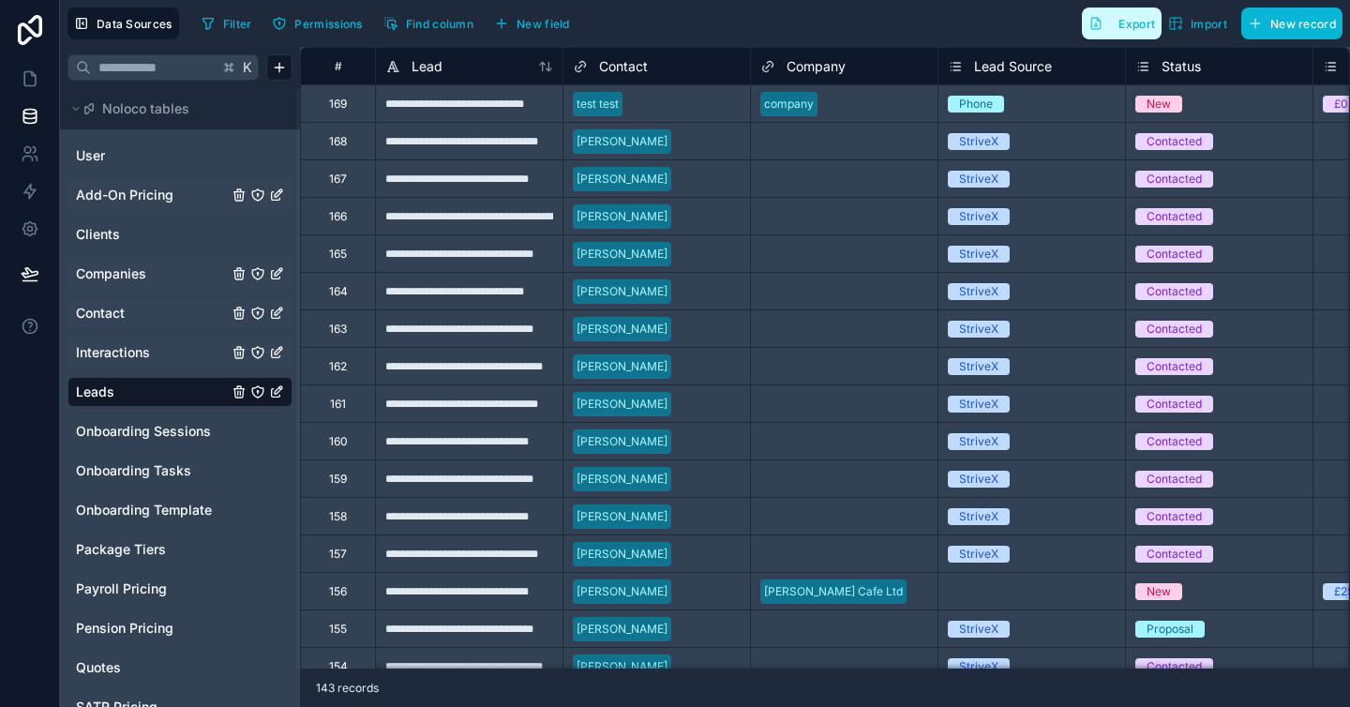
click at [1119, 18] on span "Export" at bounding box center [1137, 24] width 37 height 14
click at [126, 427] on span "Onboarding Sessions" at bounding box center [143, 431] width 135 height 19
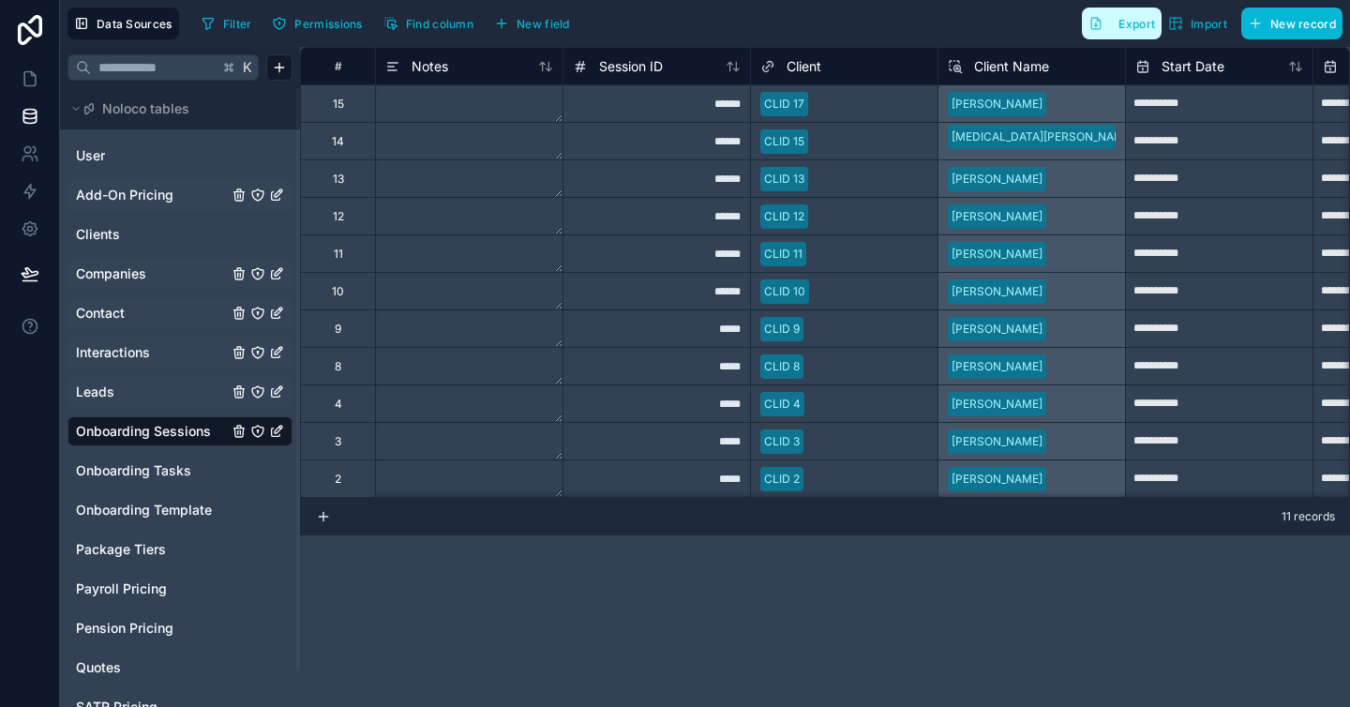
click at [1130, 27] on span "Export" at bounding box center [1137, 24] width 37 height 14
click at [184, 464] on span "Onboarding Tasks" at bounding box center [133, 470] width 115 height 19
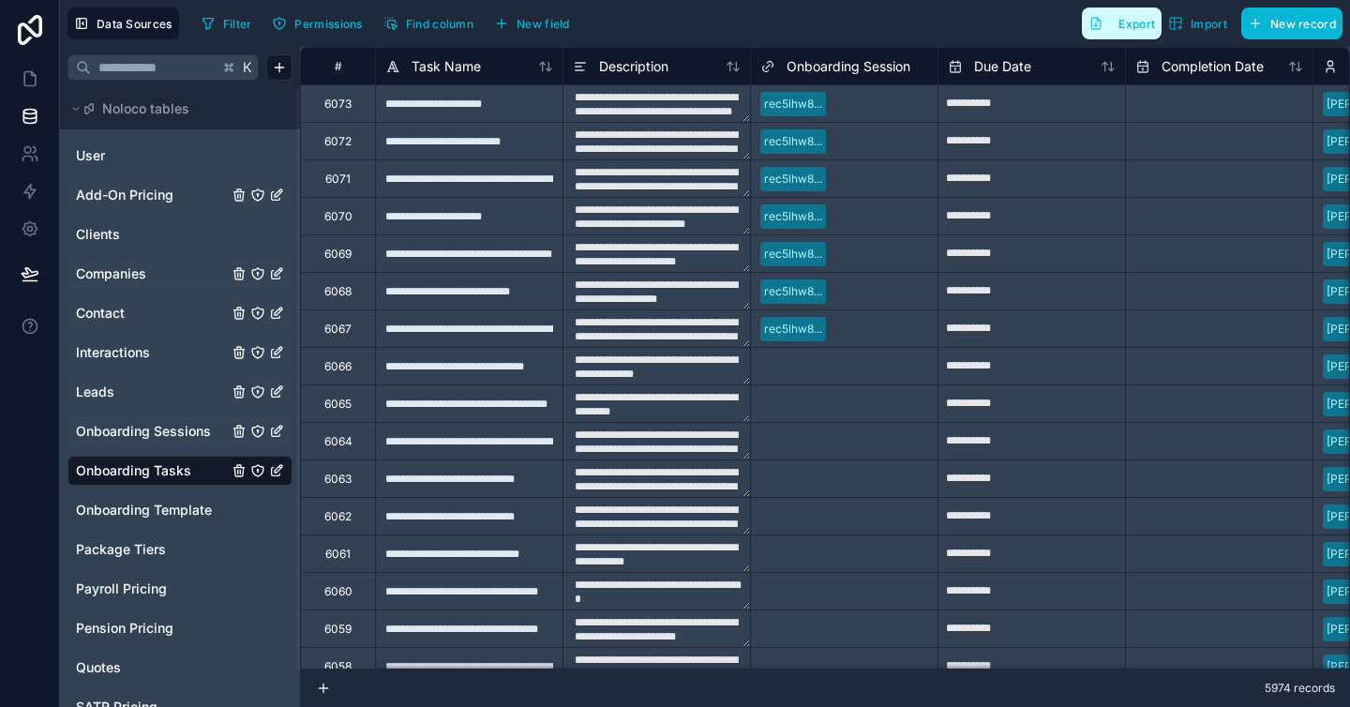
click at [1121, 24] on span "Export" at bounding box center [1137, 24] width 37 height 14
click at [184, 505] on span "Onboarding Template" at bounding box center [144, 510] width 136 height 19
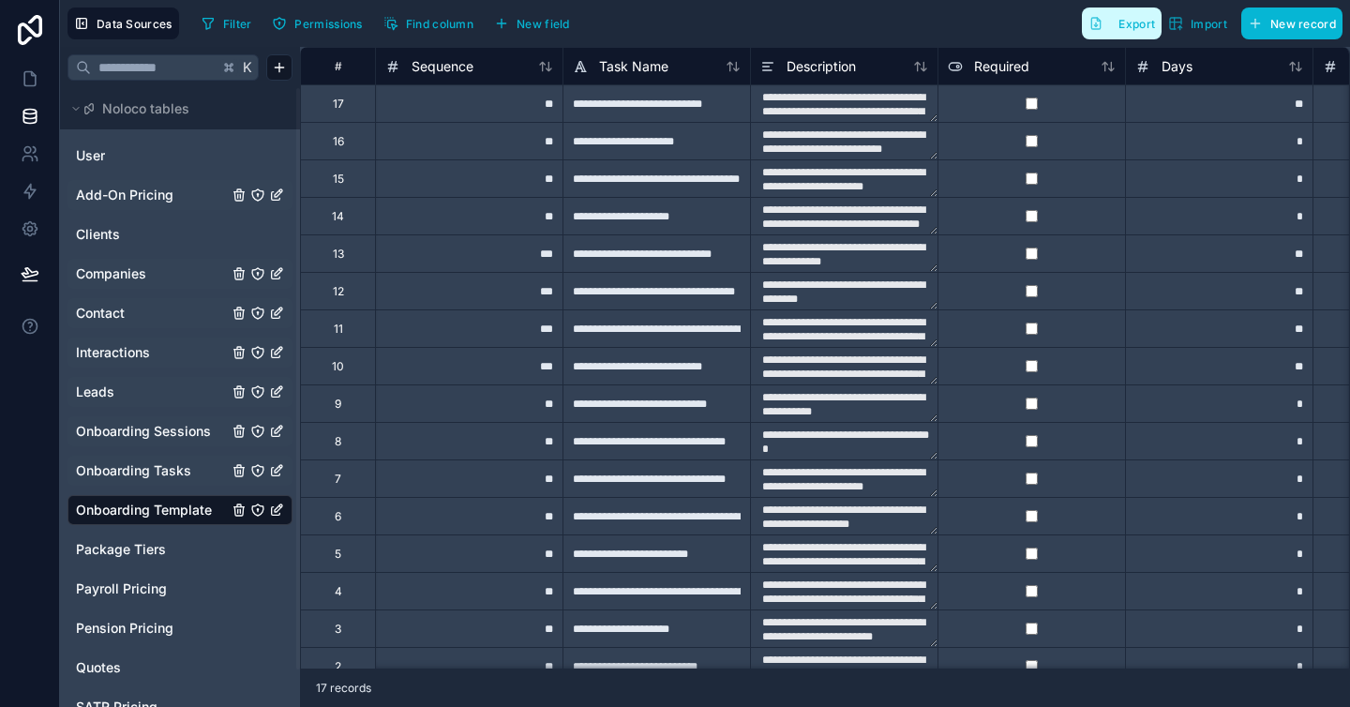
click at [1116, 13] on button "Export" at bounding box center [1122, 24] width 80 height 32
click at [146, 542] on span "Package Tiers" at bounding box center [121, 549] width 90 height 19
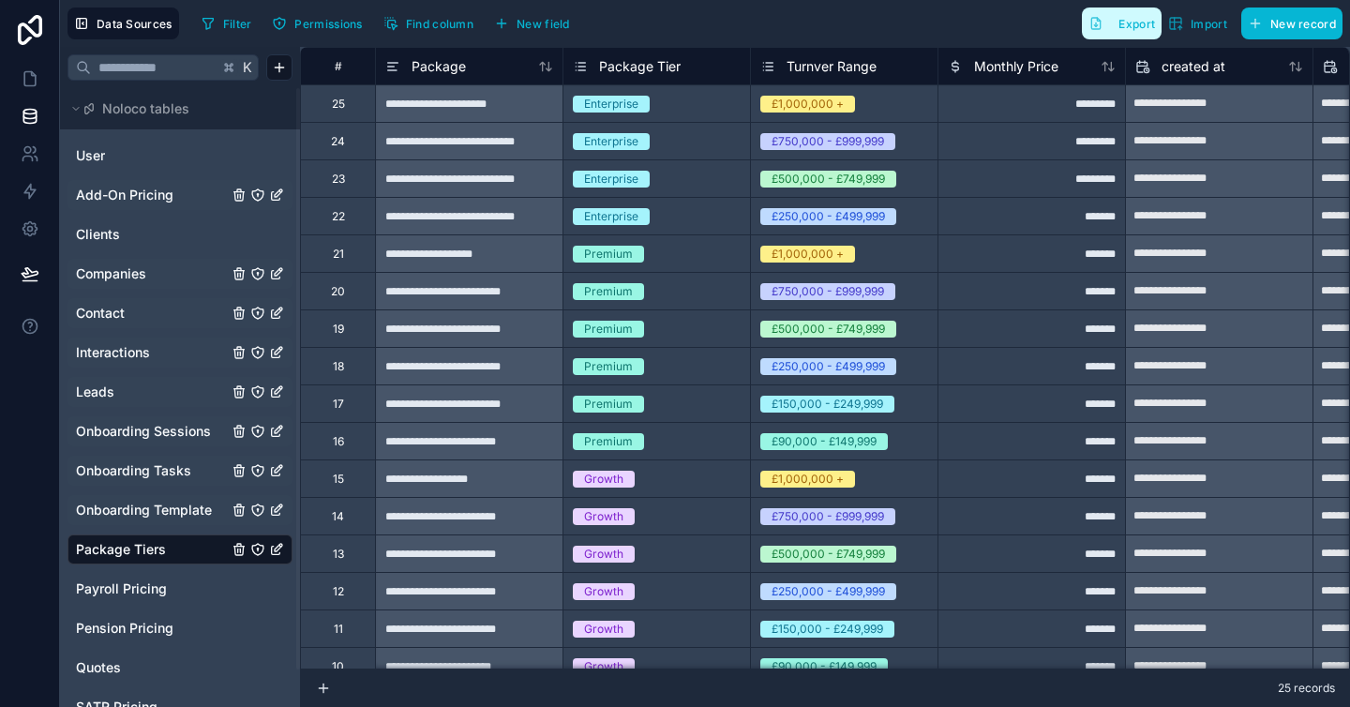
click at [1130, 23] on span "Export" at bounding box center [1137, 24] width 37 height 14
click at [113, 595] on span "Payroll Pricing" at bounding box center [121, 588] width 91 height 19
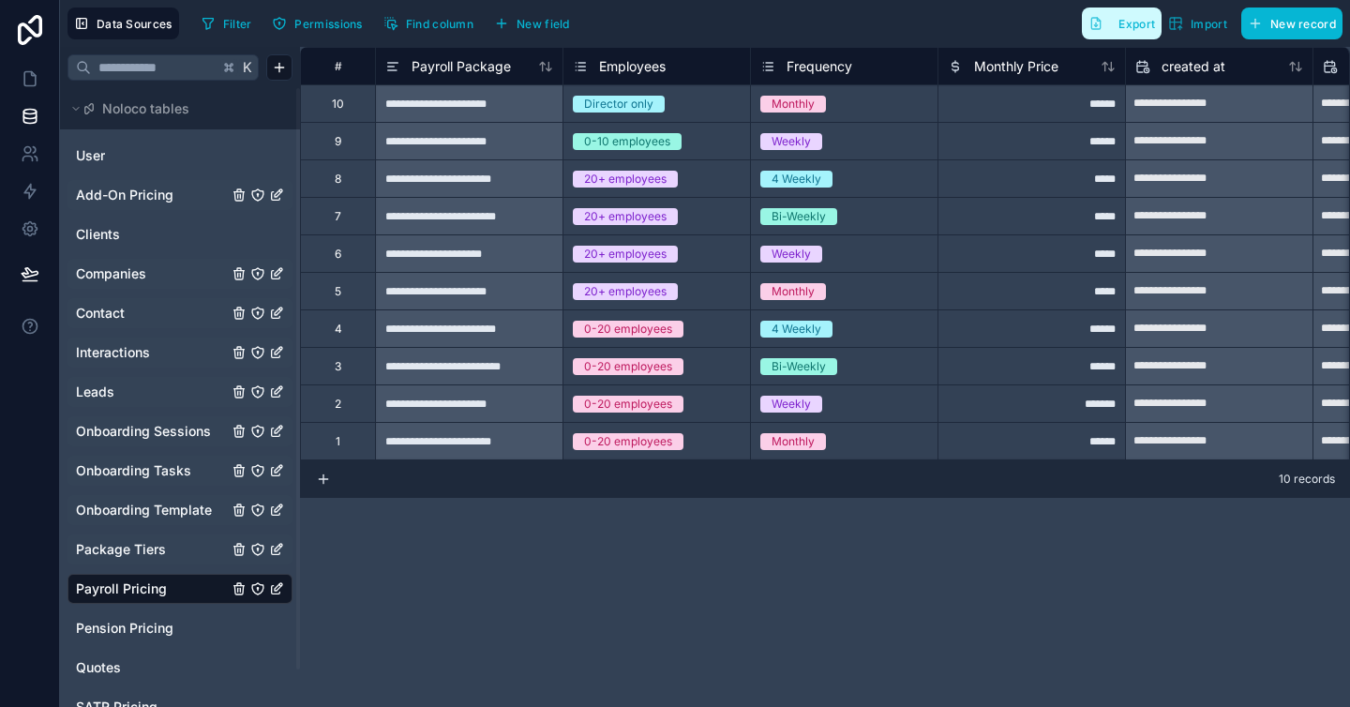
click at [1114, 23] on button "Export" at bounding box center [1122, 24] width 80 height 32
click at [130, 620] on span "Pension Pricing" at bounding box center [125, 628] width 98 height 19
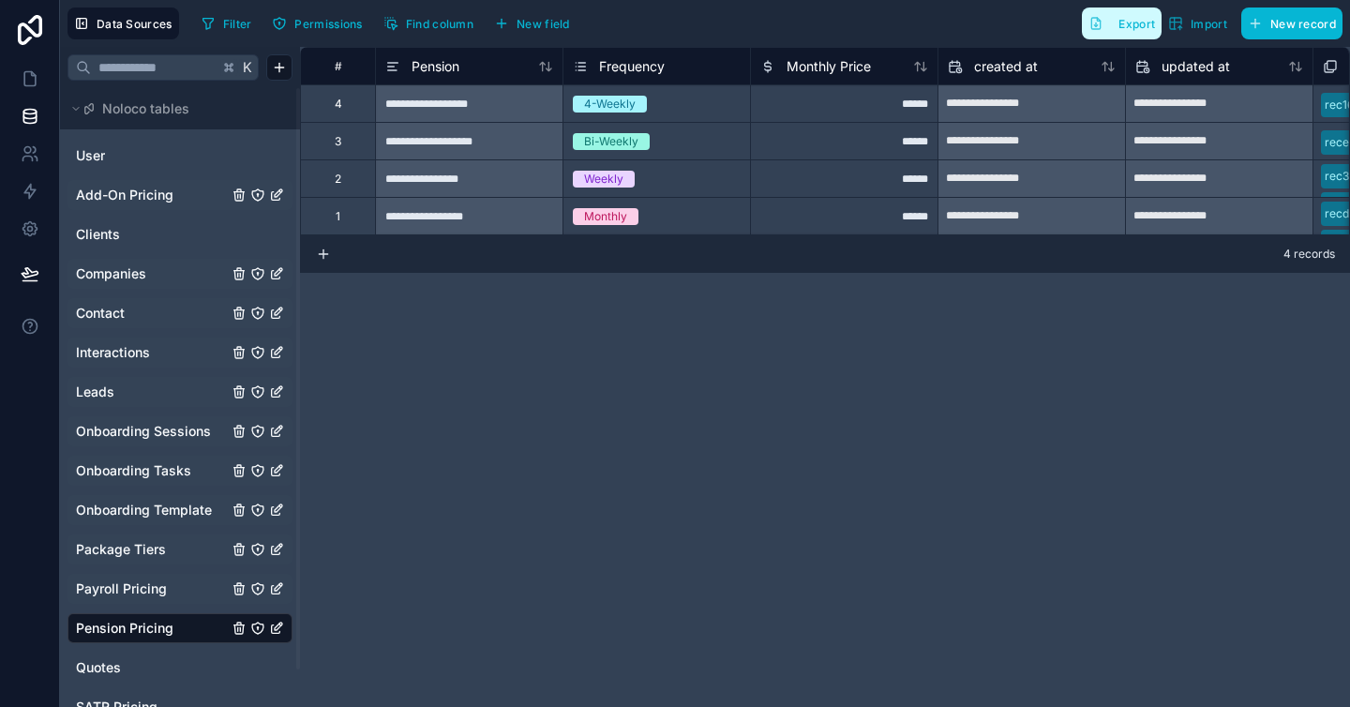
click at [1120, 19] on span "Export" at bounding box center [1137, 24] width 37 height 14
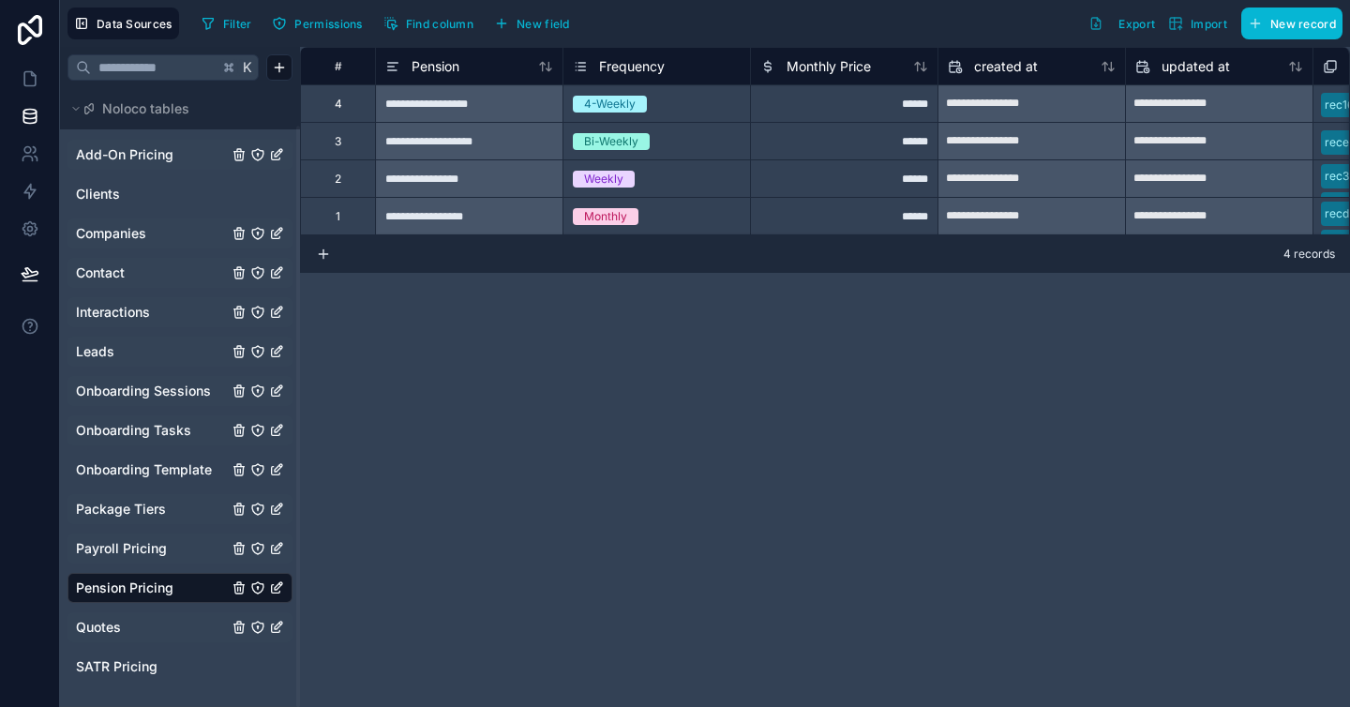
click at [126, 623] on link "Quotes" at bounding box center [152, 627] width 152 height 19
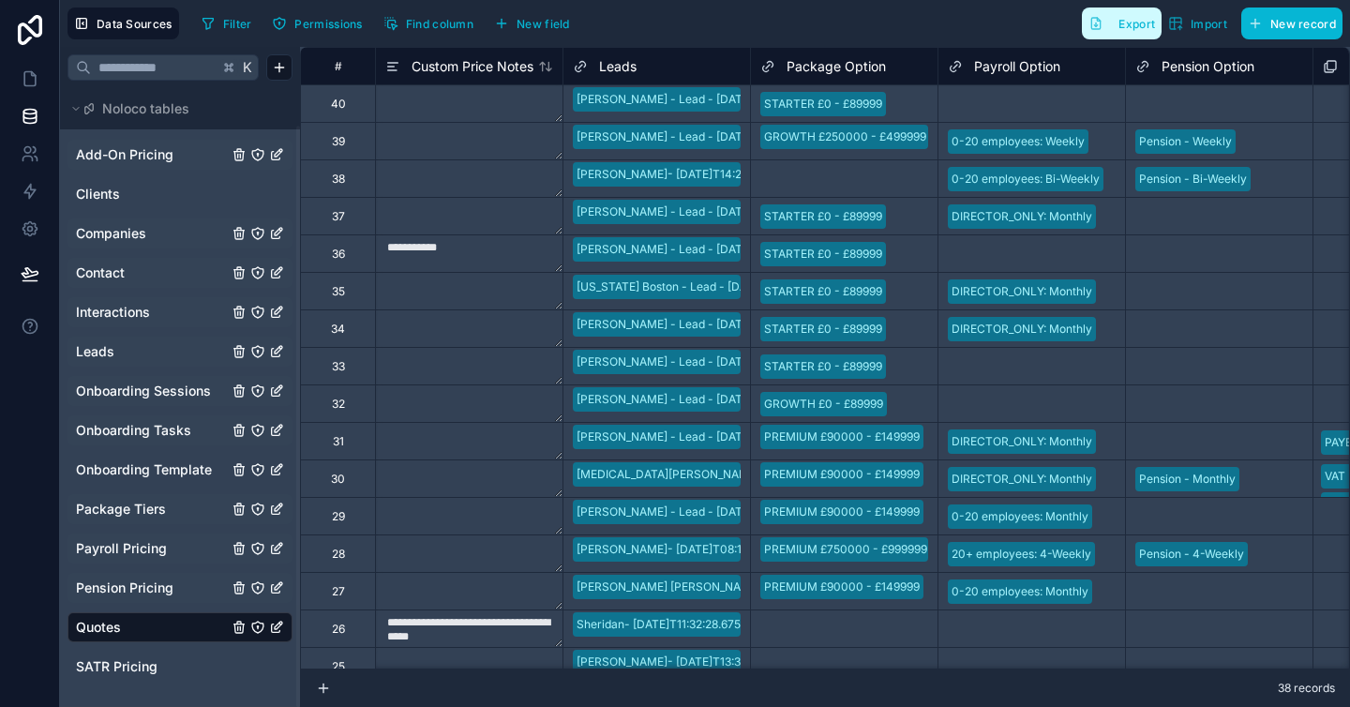
click at [1119, 25] on span "Export" at bounding box center [1137, 24] width 37 height 14
click at [94, 669] on span "SATR Pricing" at bounding box center [117, 666] width 82 height 19
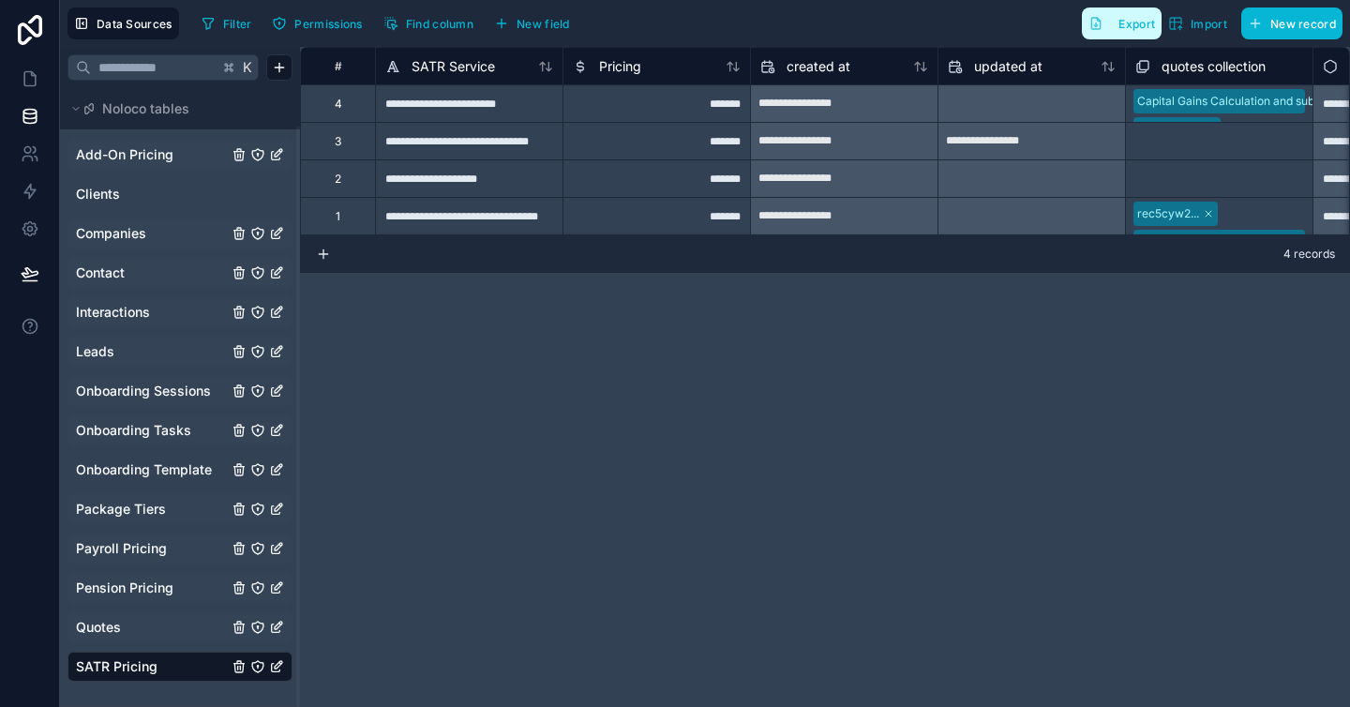
click at [1126, 26] on span "Export" at bounding box center [1137, 24] width 37 height 14
click at [864, 462] on div "**********" at bounding box center [825, 377] width 1050 height 660
